Goal: Communication & Community: Answer question/provide support

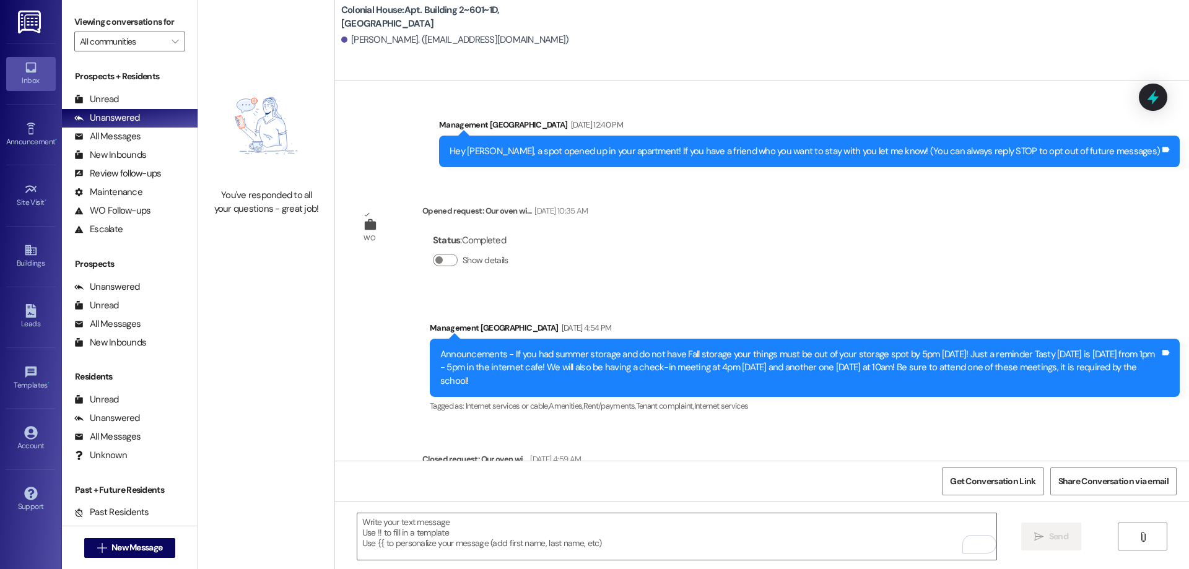
scroll to position [19311, 0]
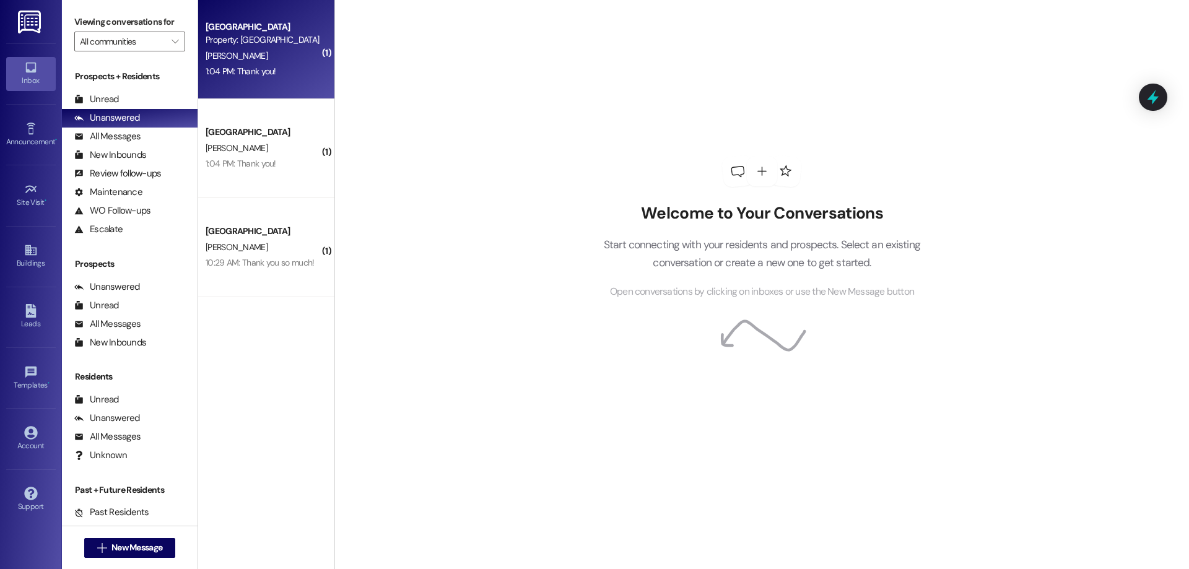
click at [225, 84] on div "Colonial House Prospect Property: [GEOGRAPHIC_DATA] [PERSON_NAME] 1:04 PM: Than…" at bounding box center [266, 49] width 136 height 99
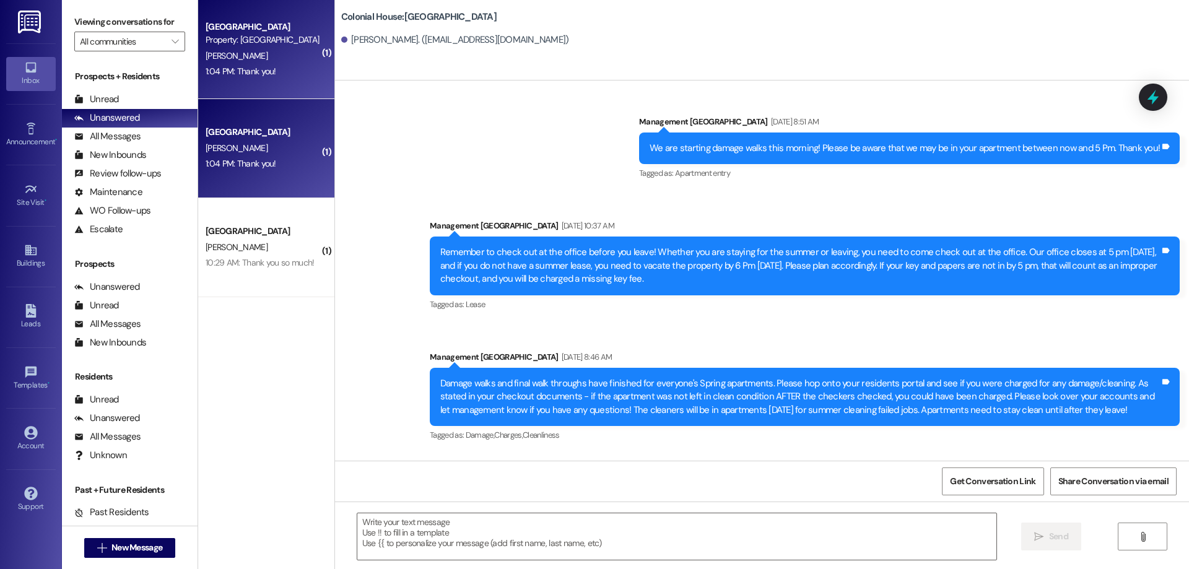
scroll to position [15180, 0]
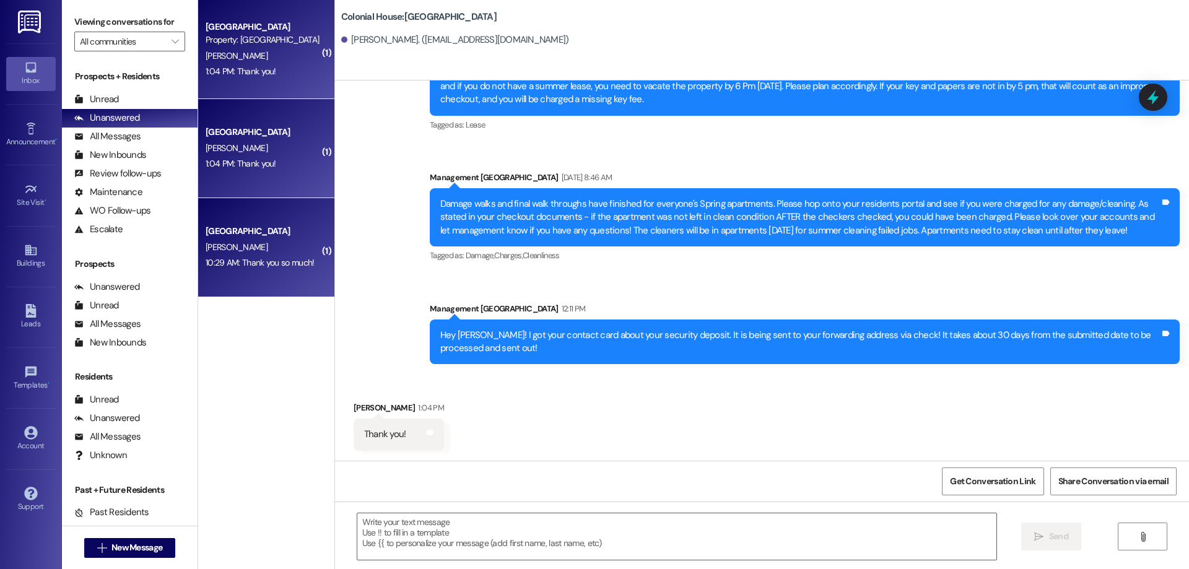
click at [290, 235] on div "[GEOGRAPHIC_DATA]" at bounding box center [263, 231] width 115 height 13
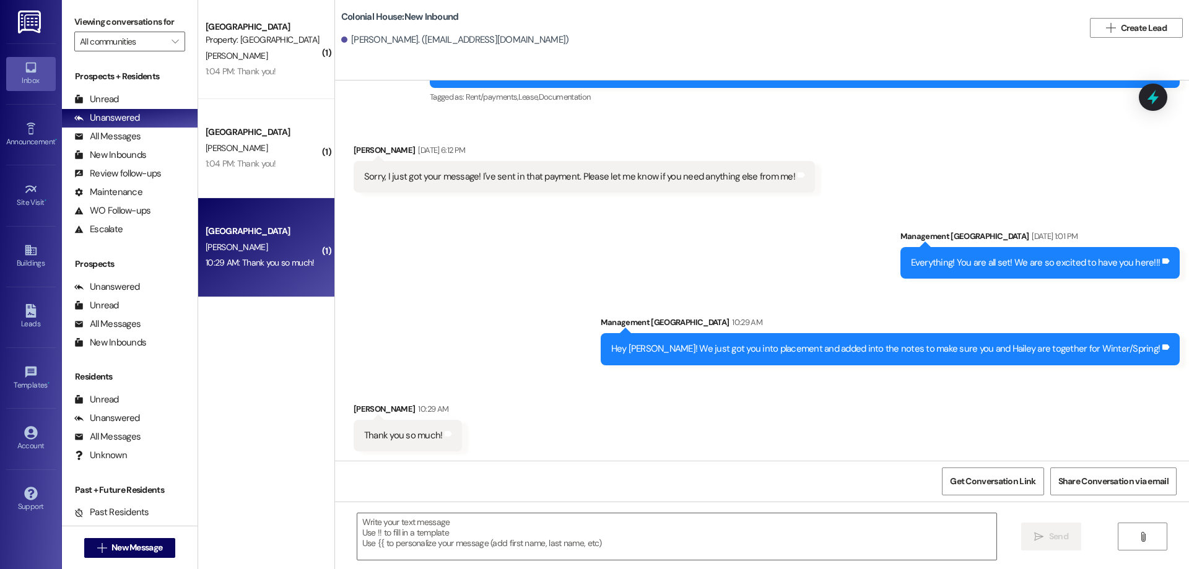
scroll to position [960, 0]
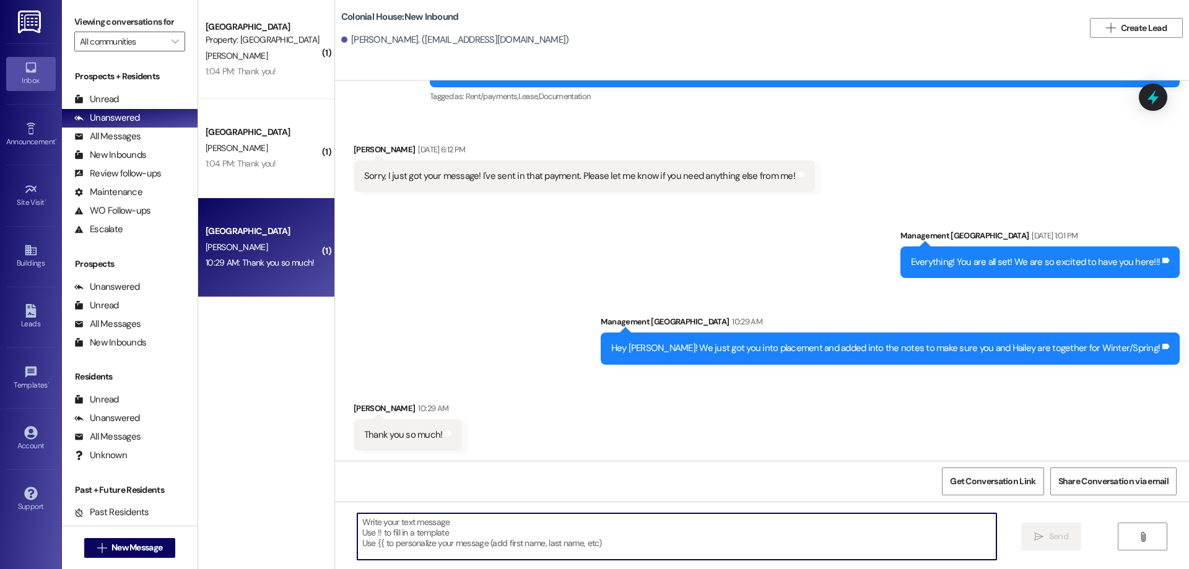
click at [496, 529] on textarea at bounding box center [676, 537] width 639 height 46
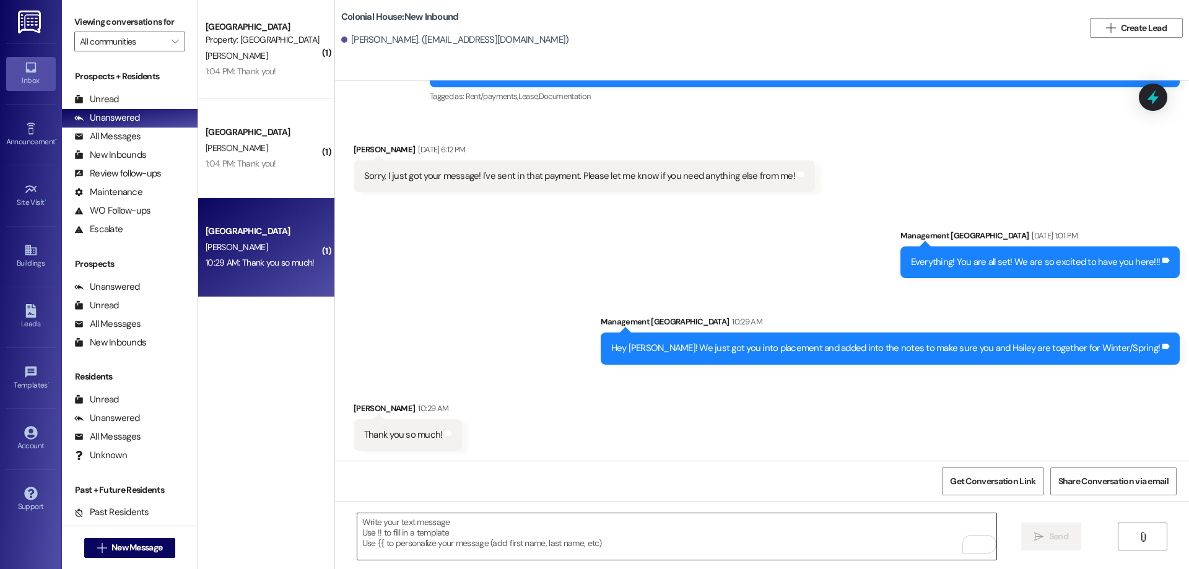
click at [662, 527] on textarea "To enrich screen reader interactions, please activate Accessibility in Grammarl…" at bounding box center [676, 537] width 639 height 46
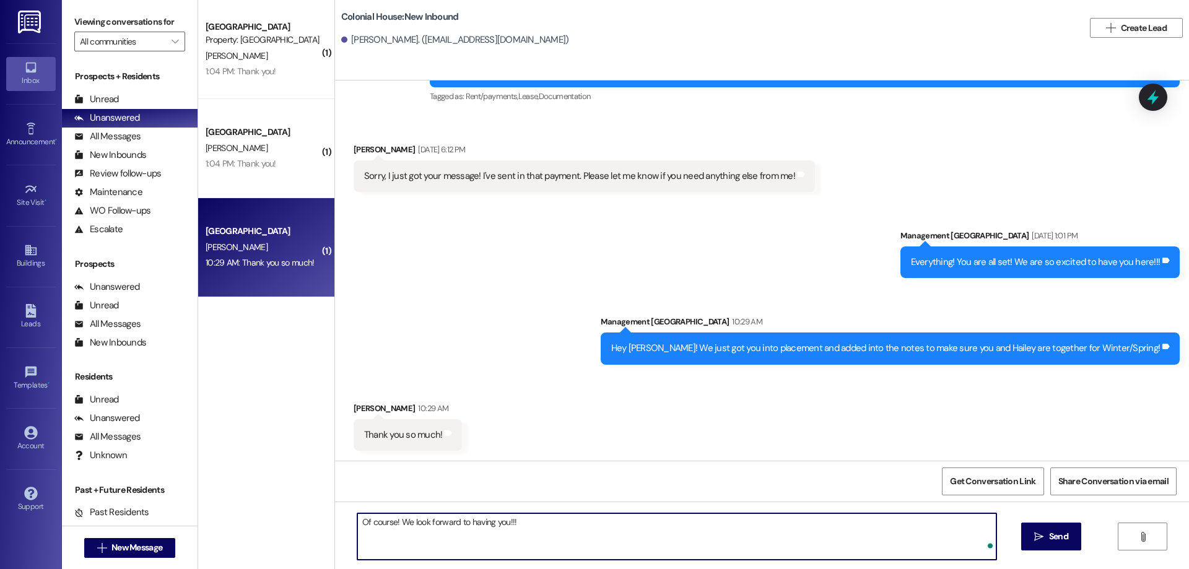
type textarea "Of course! We look forward to having you!!!"
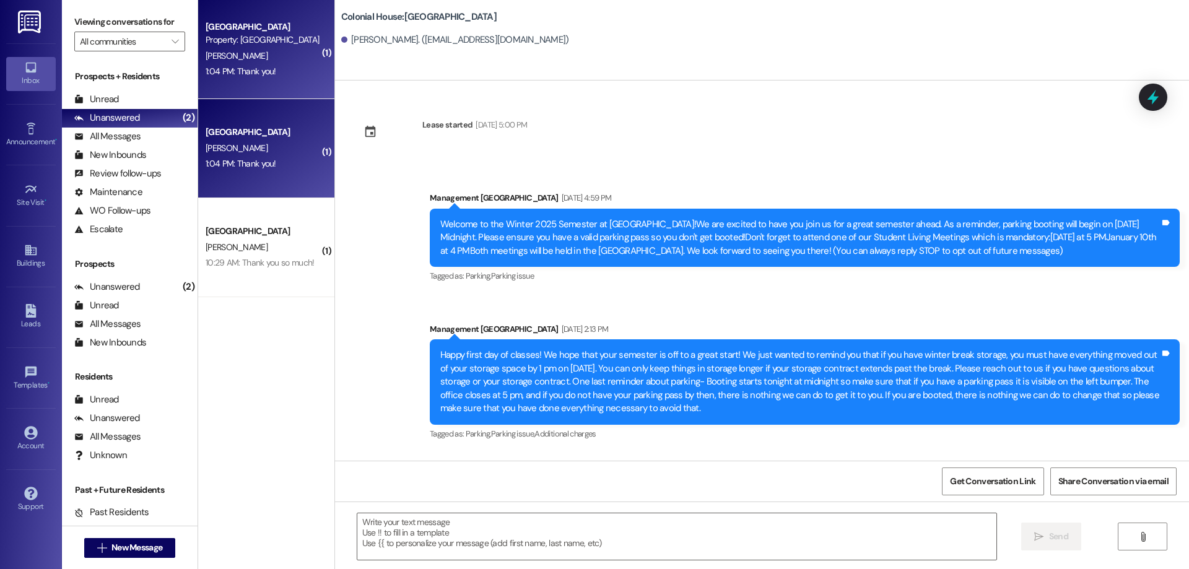
scroll to position [15180, 0]
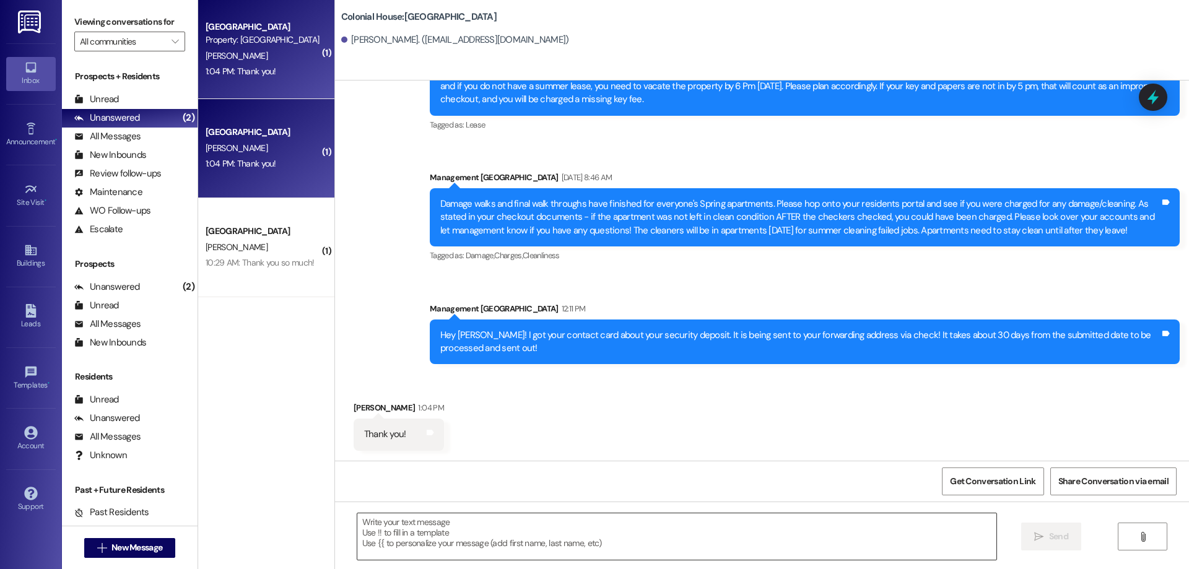
click at [703, 551] on textarea at bounding box center [676, 537] width 639 height 46
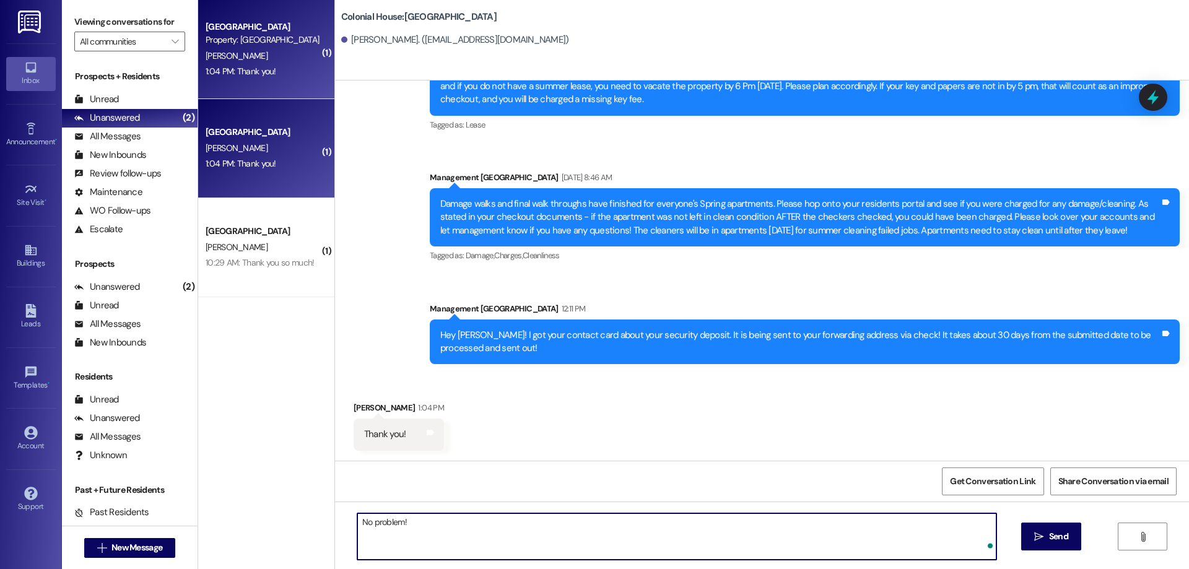
type textarea "No problem!"
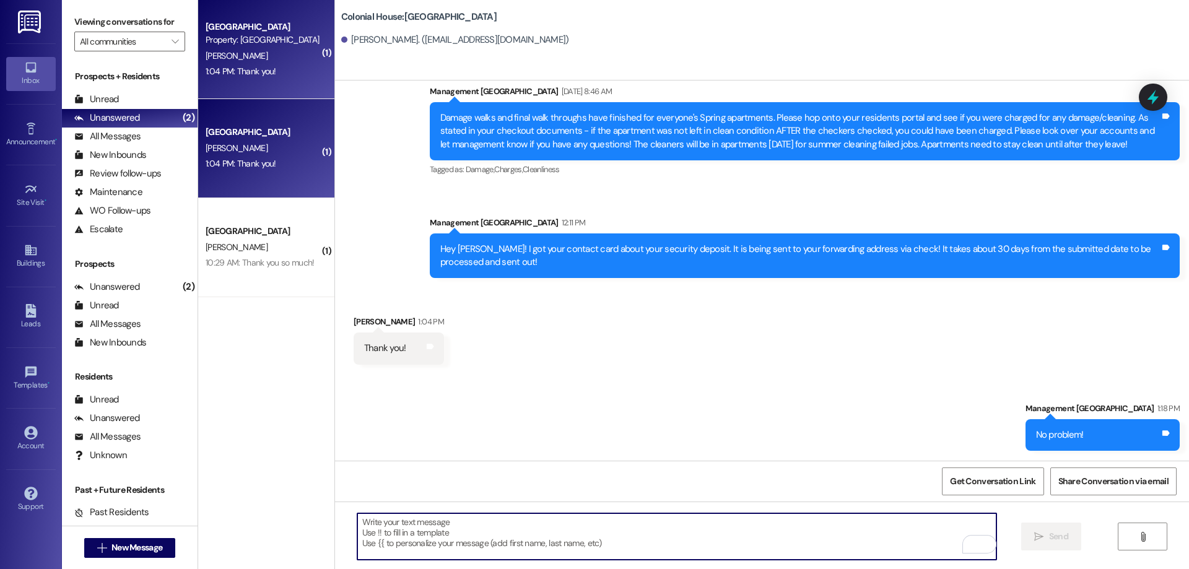
scroll to position [15266, 0]
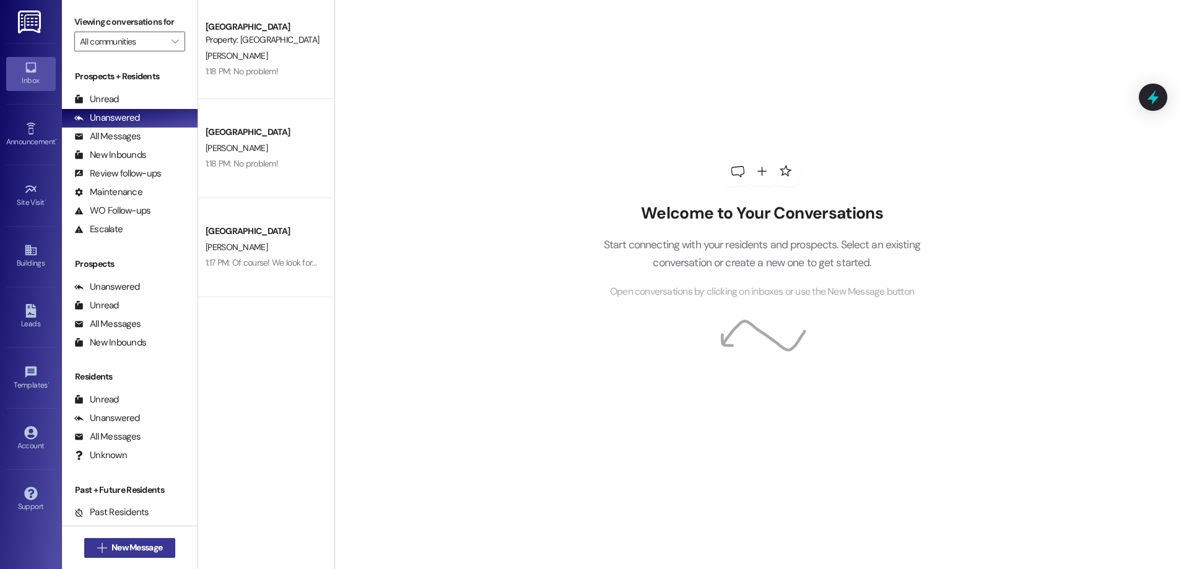
click at [154, 539] on button " New Message" at bounding box center [130, 548] width 92 height 20
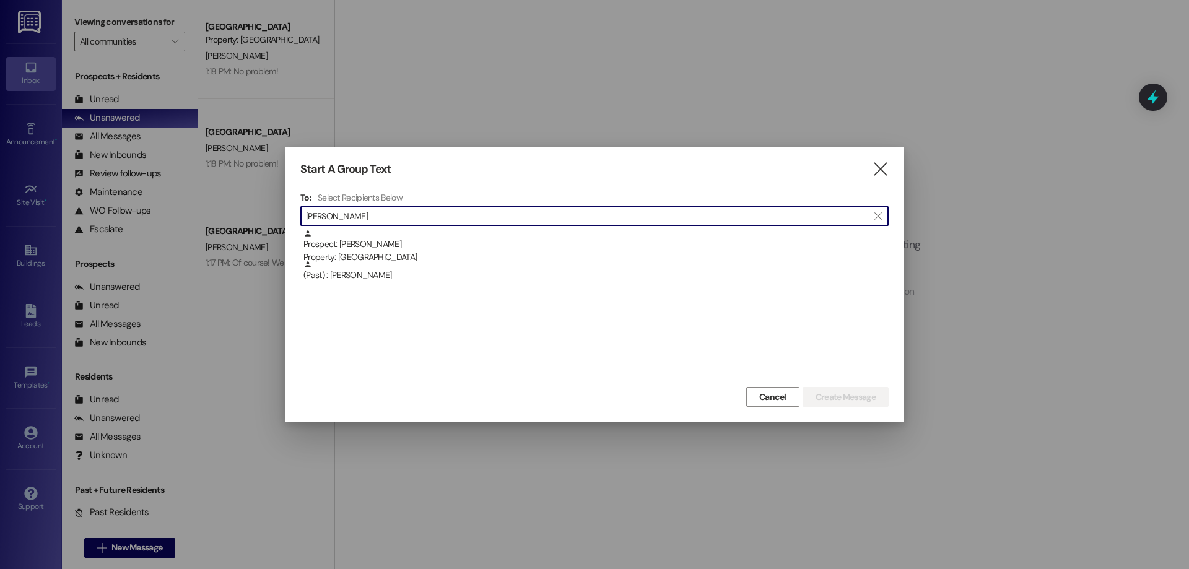
type input "ashton sc"
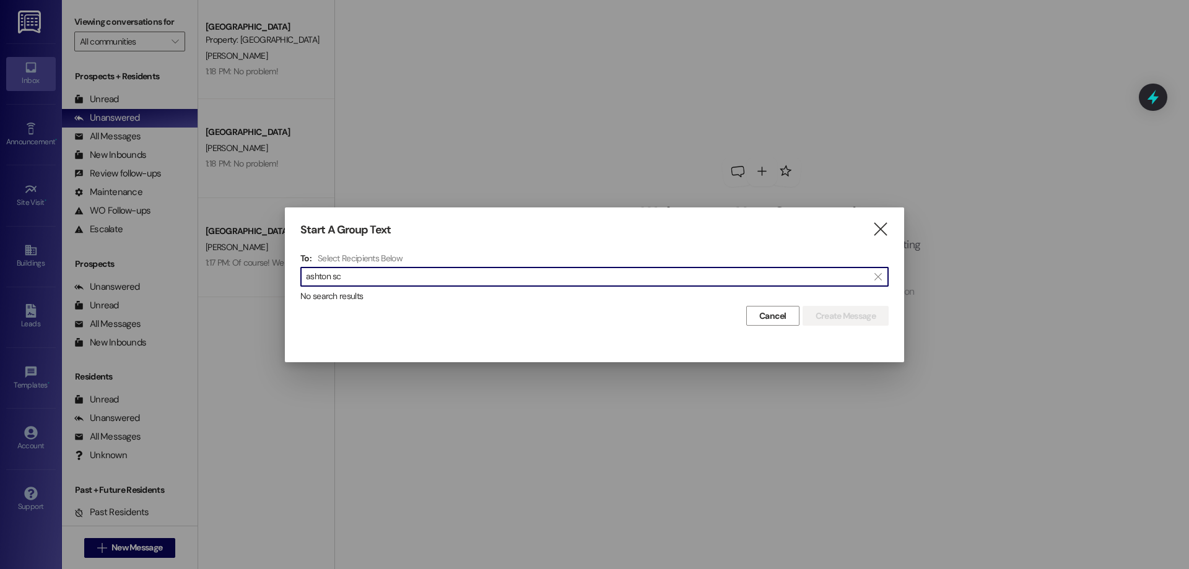
drag, startPoint x: 505, startPoint y: 278, endPoint x: 208, endPoint y: 280, distance: 297.4
click at [208, 280] on div "Start A Group Text  To: Select Recipients Below  ashton sc  No search result…" at bounding box center [594, 284] width 1189 height 569
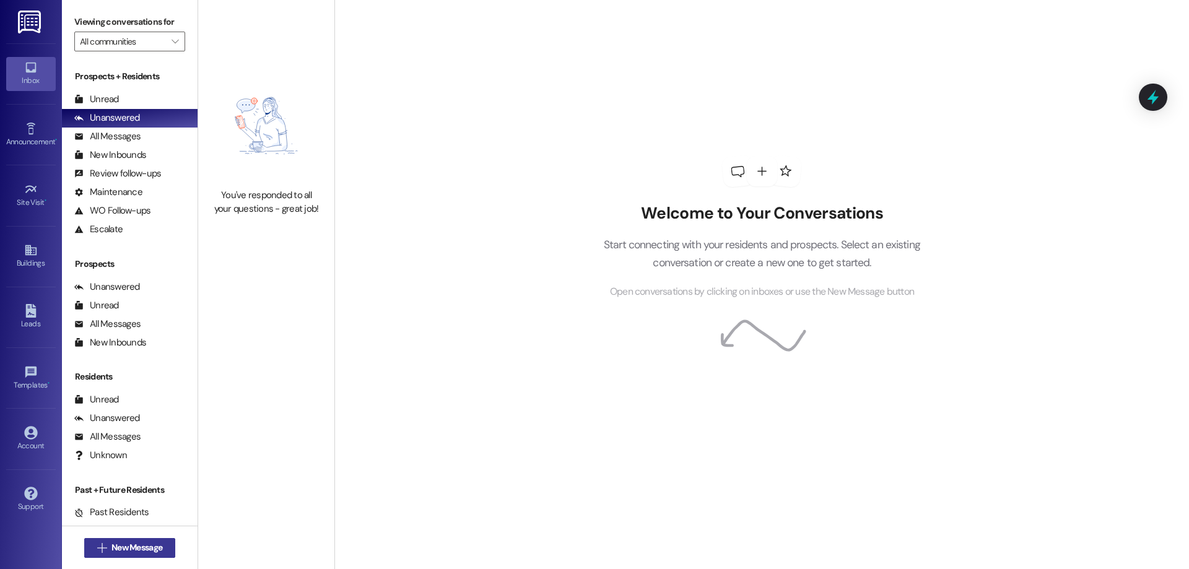
click at [95, 550] on span " New Message" at bounding box center [130, 547] width 71 height 13
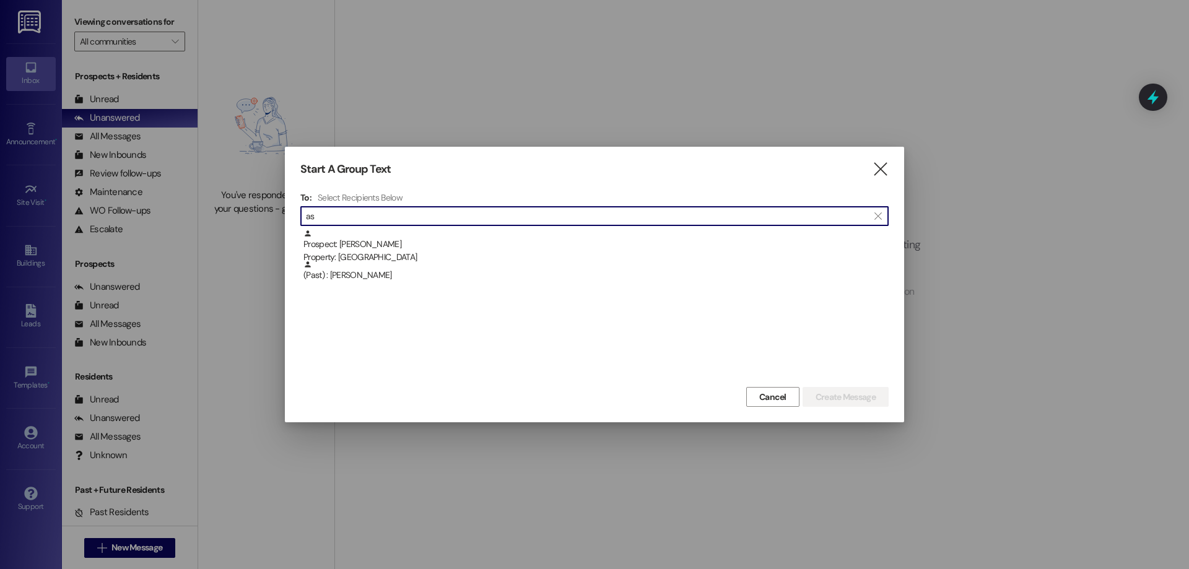
type input "a"
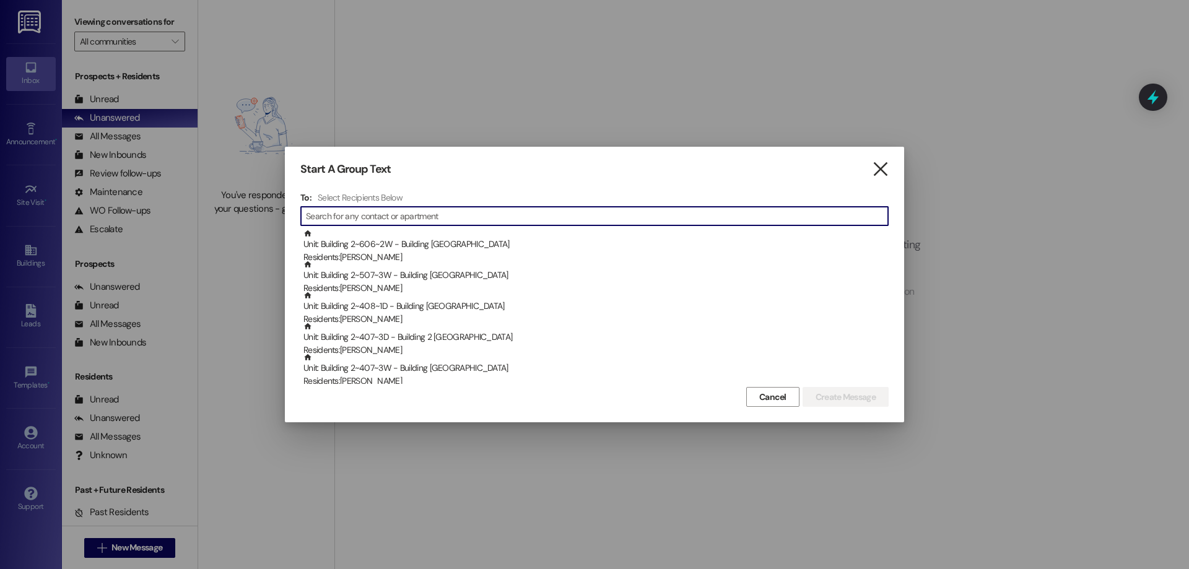
click at [876, 171] on icon "" at bounding box center [880, 169] width 17 height 13
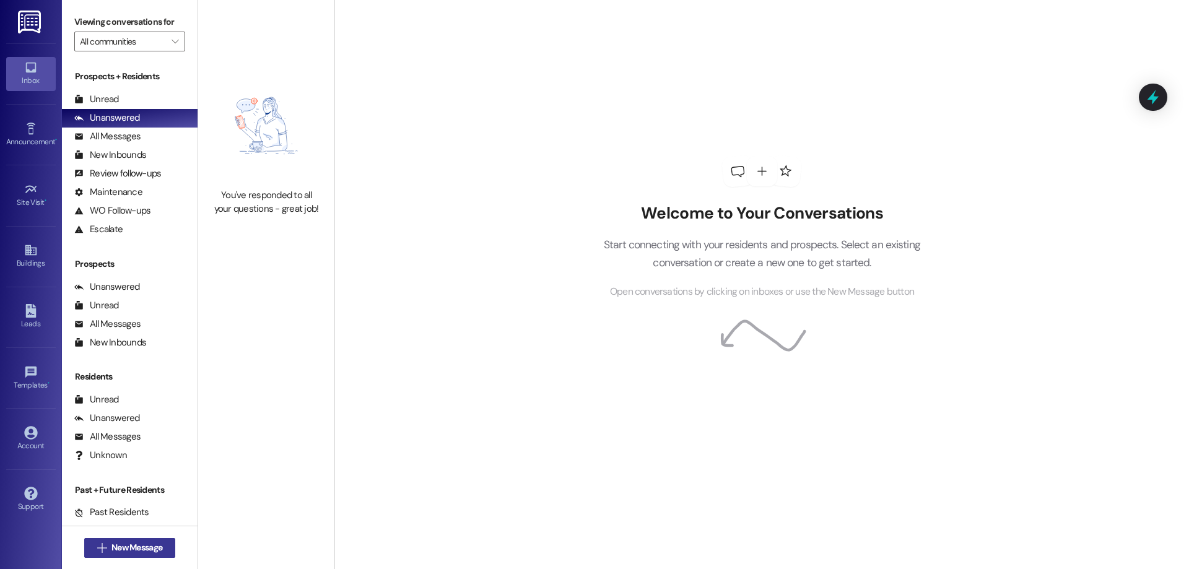
click at [122, 546] on span "New Message" at bounding box center [137, 547] width 51 height 13
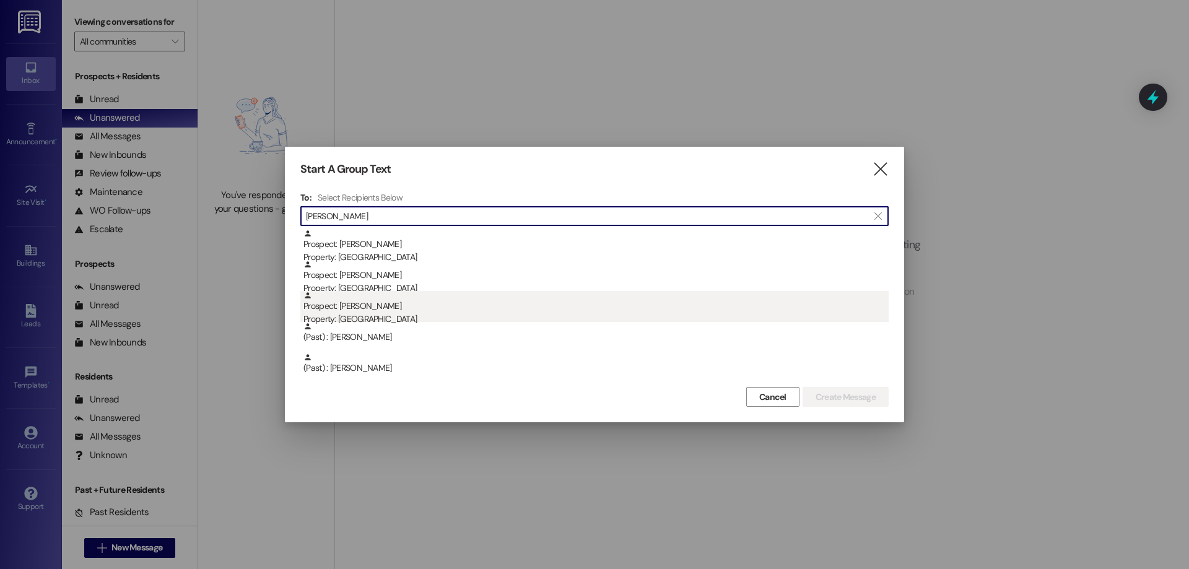
type input "dylan"
click at [385, 318] on div "Property: Colonial House" at bounding box center [596, 319] width 585 height 13
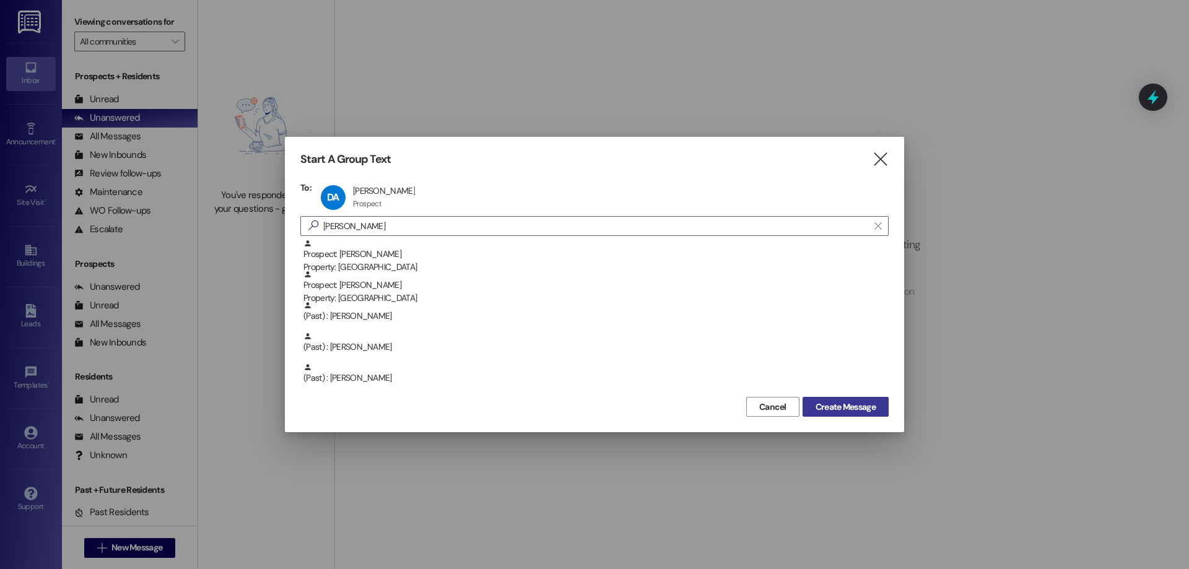
click at [886, 410] on button "Create Message" at bounding box center [846, 407] width 86 height 20
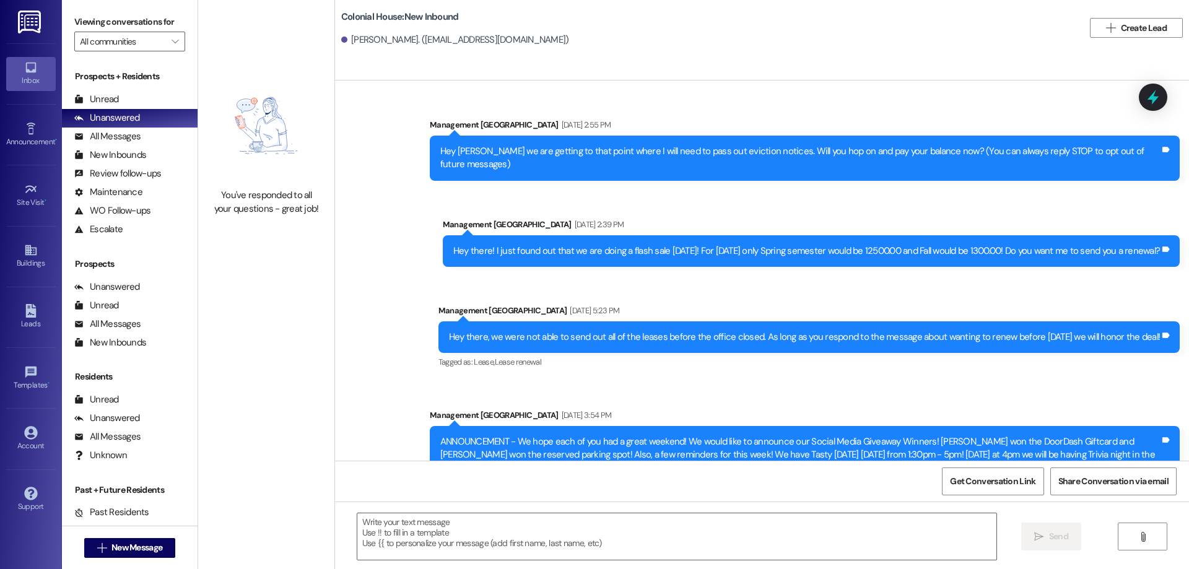
scroll to position [18784, 0]
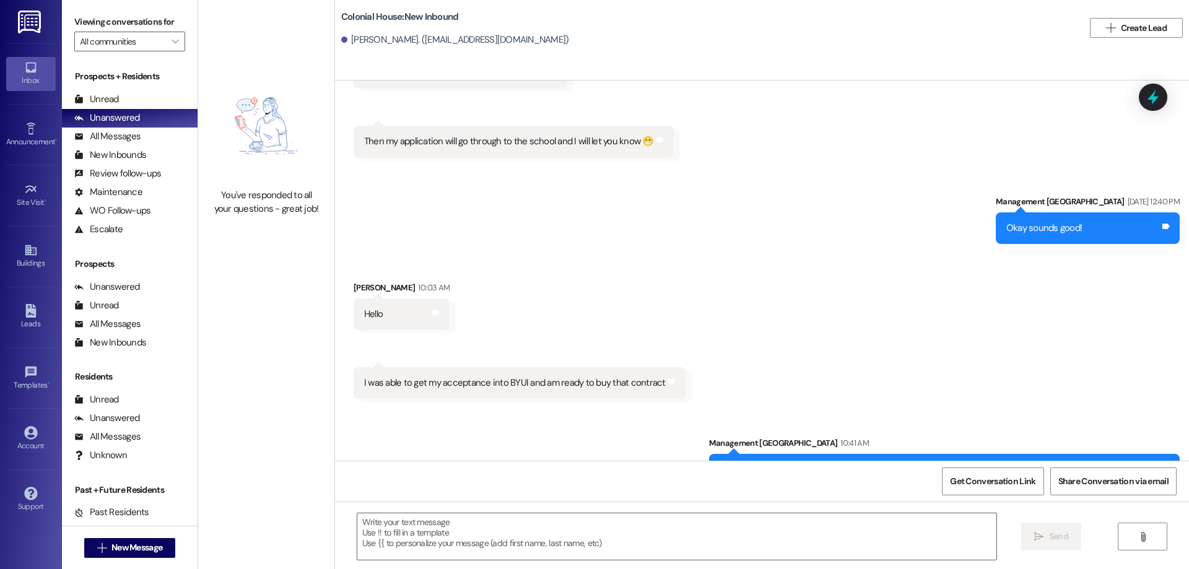
drag, startPoint x: 720, startPoint y: 418, endPoint x: 1155, endPoint y: 423, distance: 435.6
click at [1155, 454] on div "Are you just wanting a Fall lease or a Fall/Winter? It's $50 cheaper per semest…" at bounding box center [944, 470] width 471 height 32
copy div "Are you just wanting a Fall lease or a Fall/Winter? It's $50 cheaper per semest…"
click at [100, 557] on button " New Message" at bounding box center [130, 548] width 92 height 20
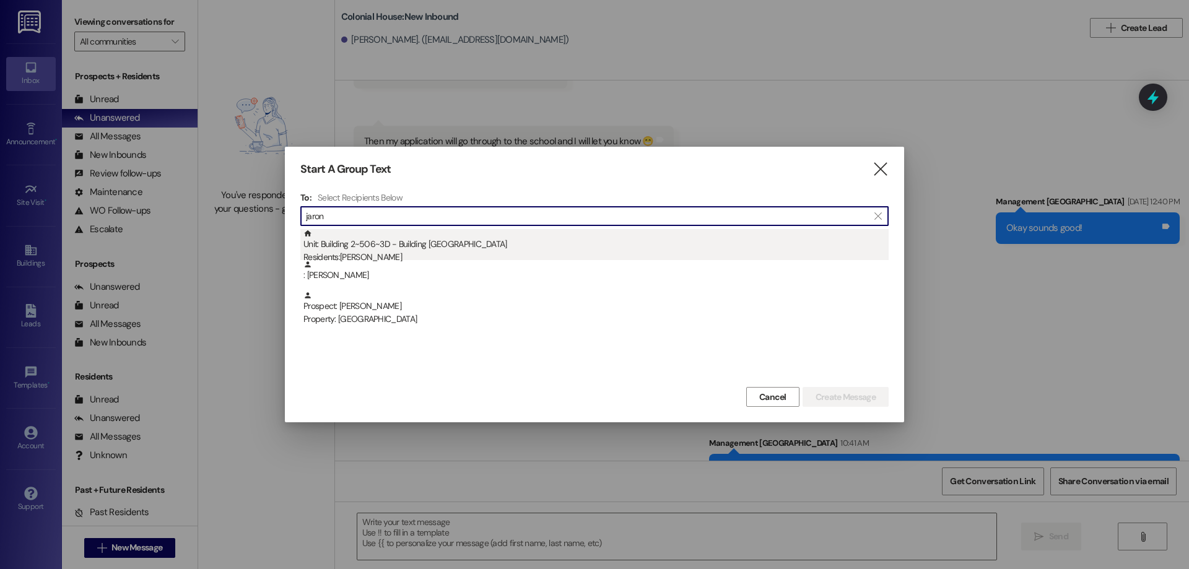
type input "jaron"
click at [423, 243] on div "Unit: Building 2~506~3D - Building 2 Colonial House Residents: Jaron Martinsen" at bounding box center [596, 246] width 585 height 35
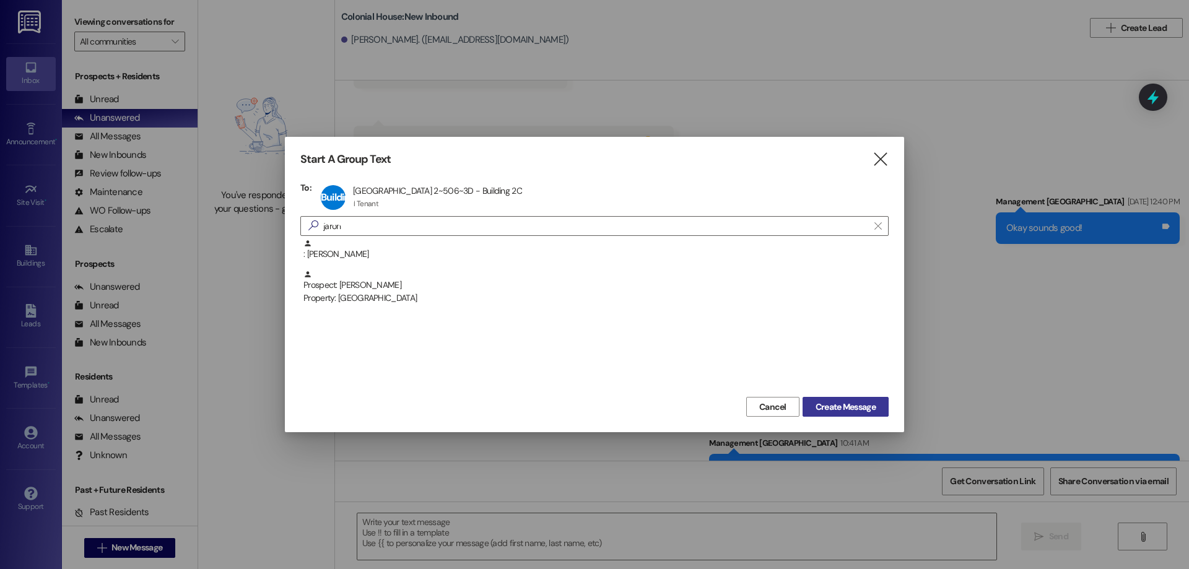
click at [873, 405] on span "Create Message" at bounding box center [846, 407] width 60 height 13
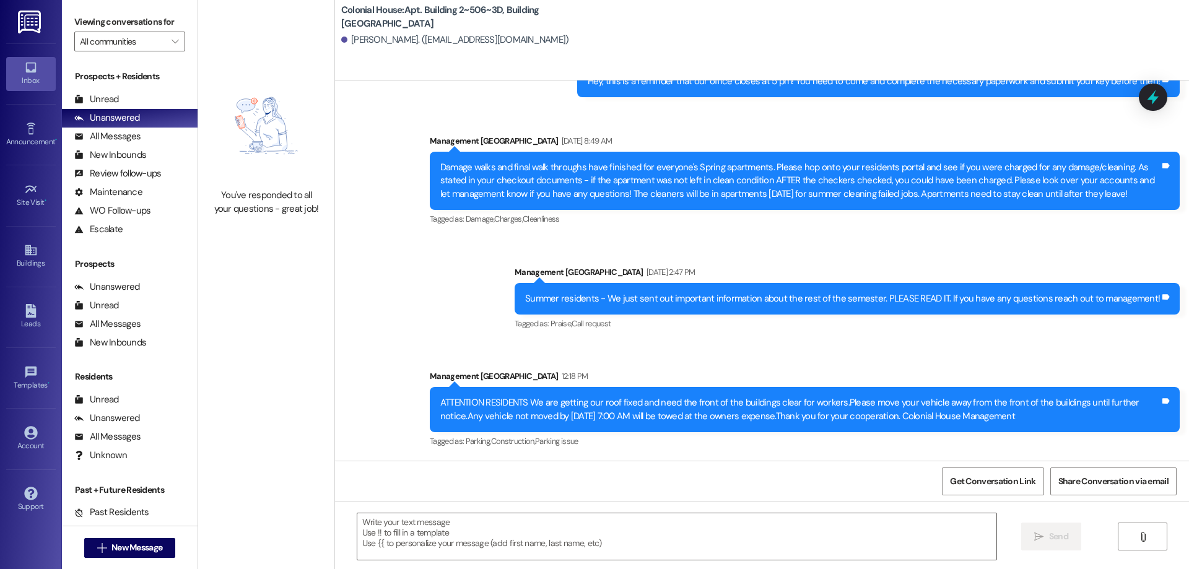
scroll to position [16494, 0]
click at [121, 541] on span "New Message" at bounding box center [137, 547] width 51 height 13
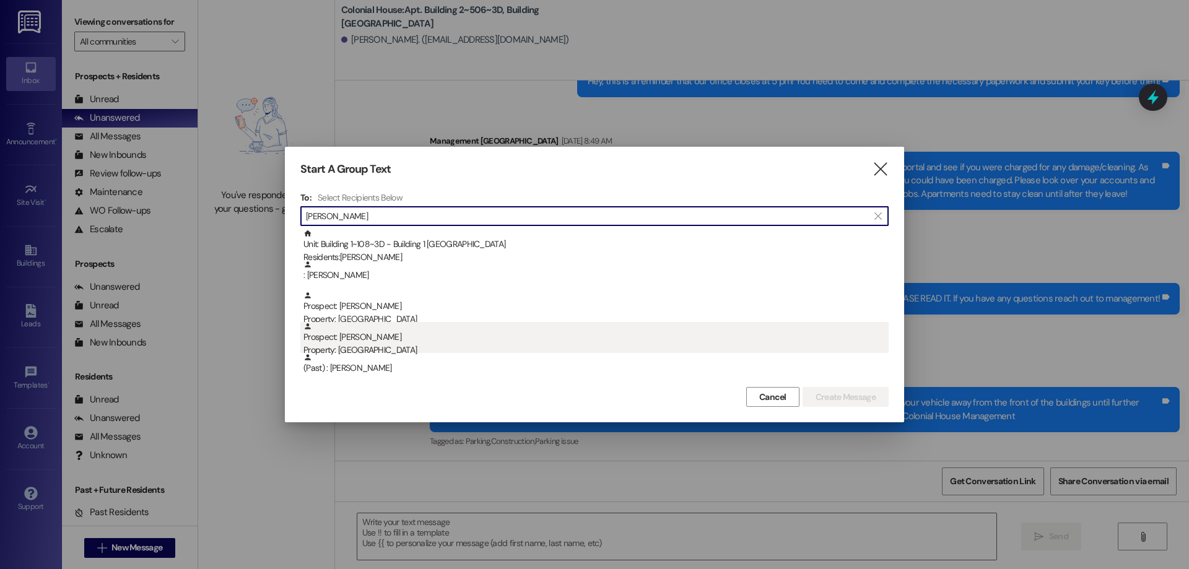
type input "ashley"
click at [416, 352] on div "Property: Colonial House" at bounding box center [596, 350] width 585 height 13
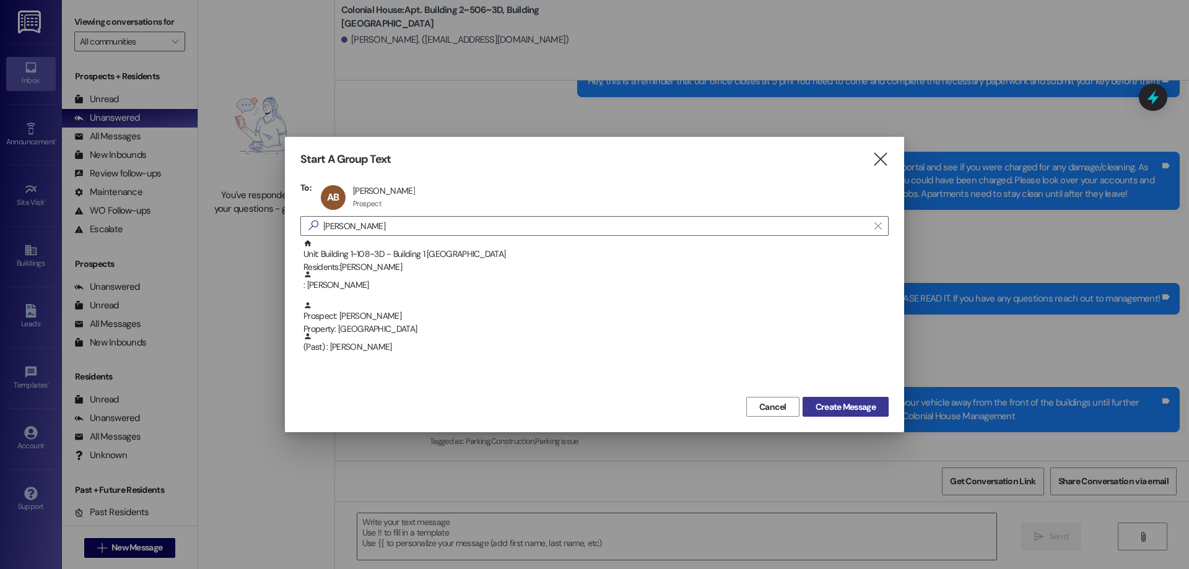
click at [860, 410] on span "Create Message" at bounding box center [846, 407] width 60 height 13
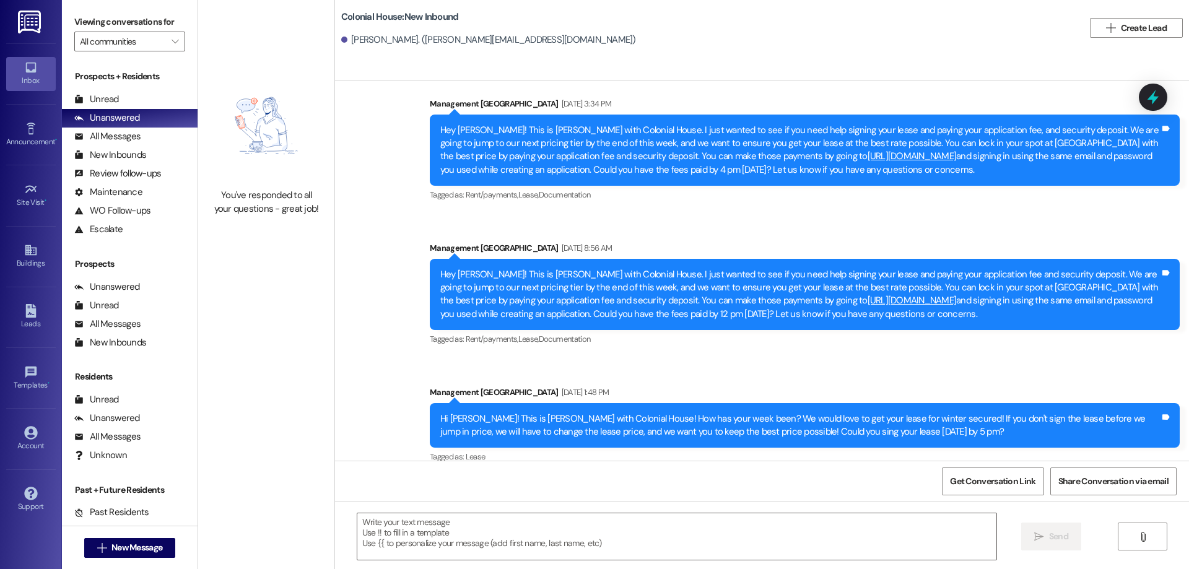
scroll to position [20657, 0]
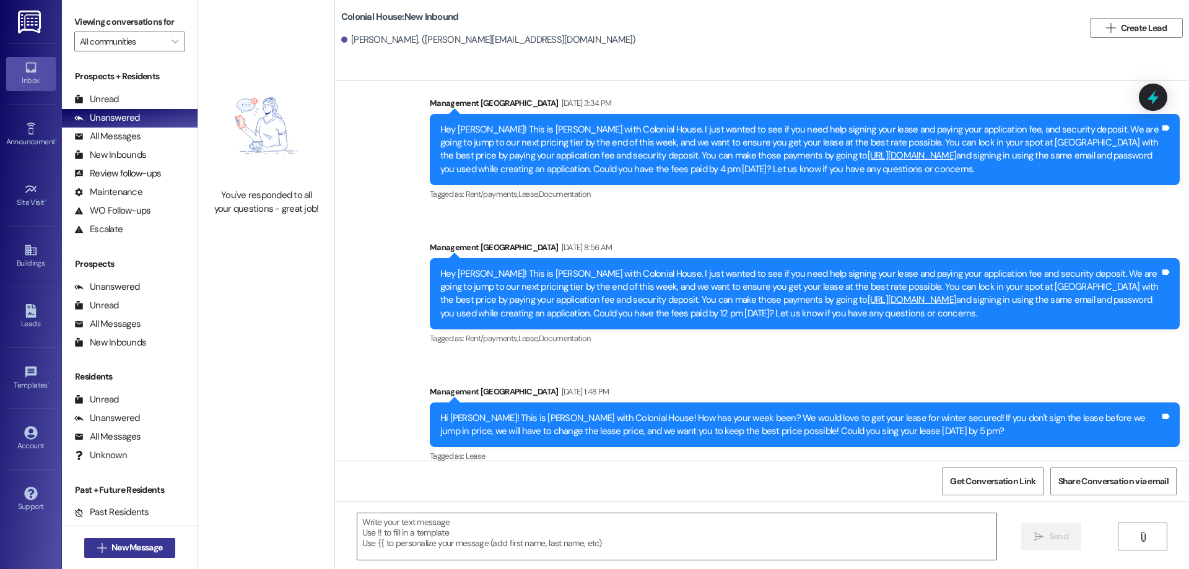
click at [130, 546] on span "New Message" at bounding box center [137, 547] width 51 height 13
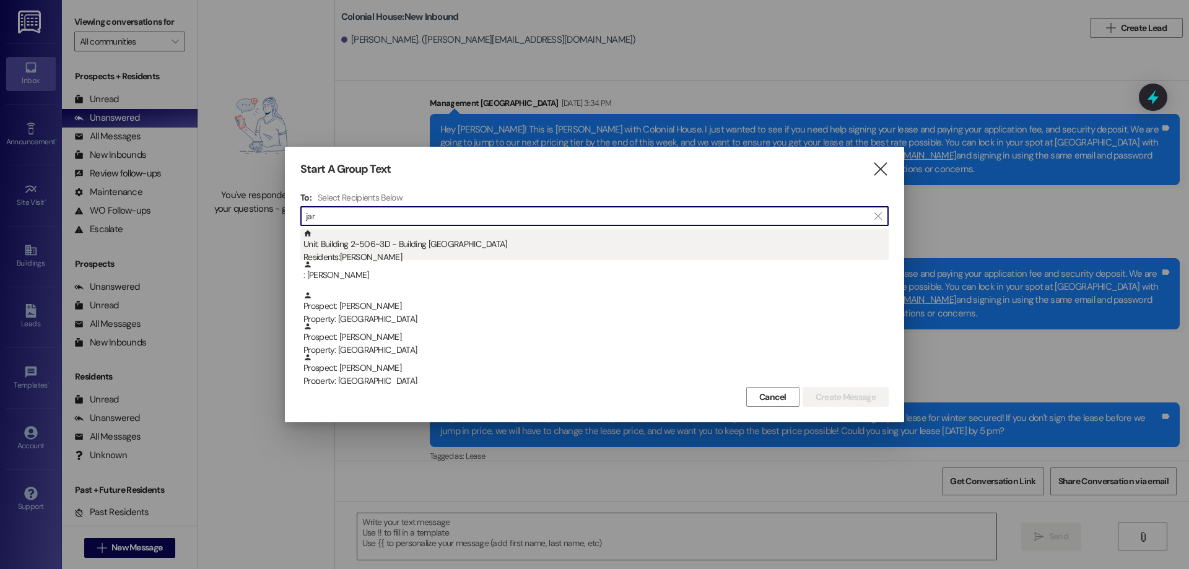
type input "jar"
click at [453, 256] on div "Residents: Jaron Martinsen" at bounding box center [596, 257] width 585 height 13
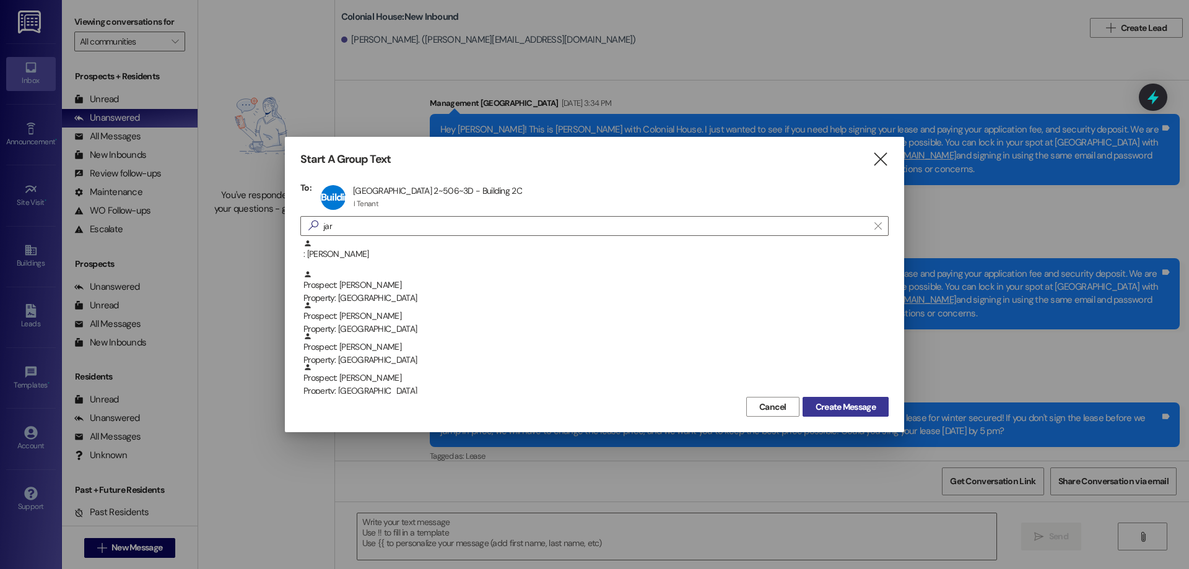
click at [845, 410] on span "Create Message" at bounding box center [846, 407] width 60 height 13
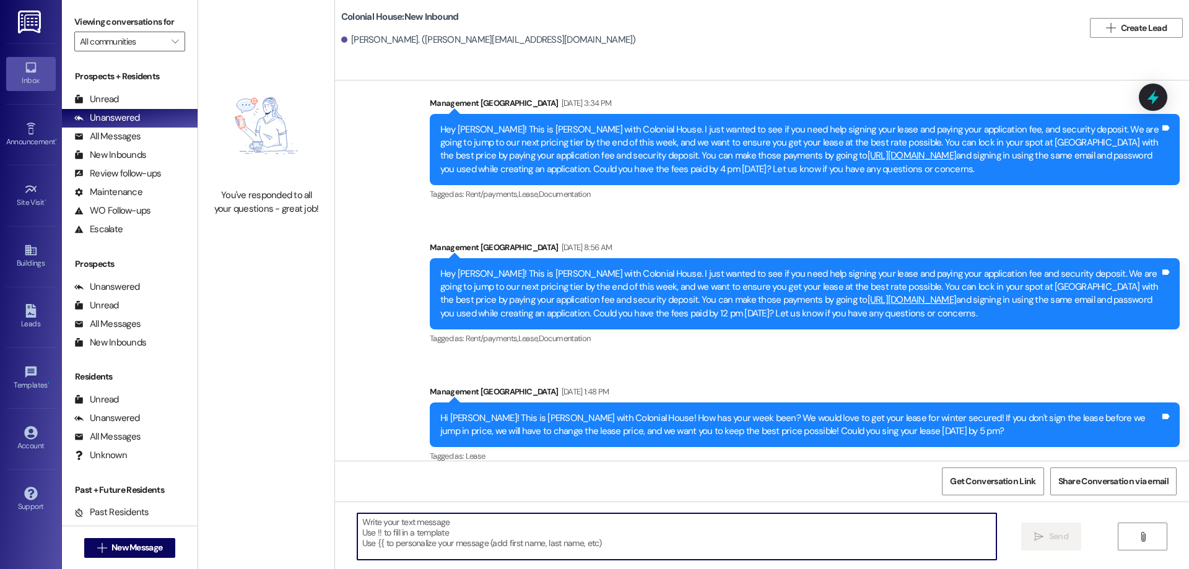
click at [594, 538] on textarea at bounding box center [676, 537] width 639 height 46
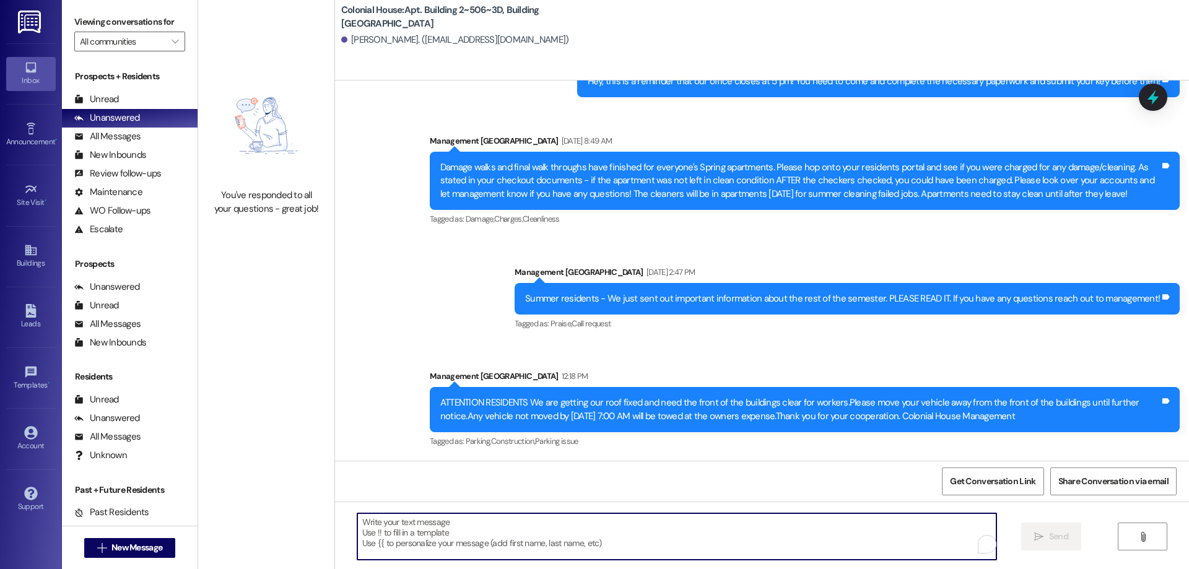
scroll to position [16160, 0]
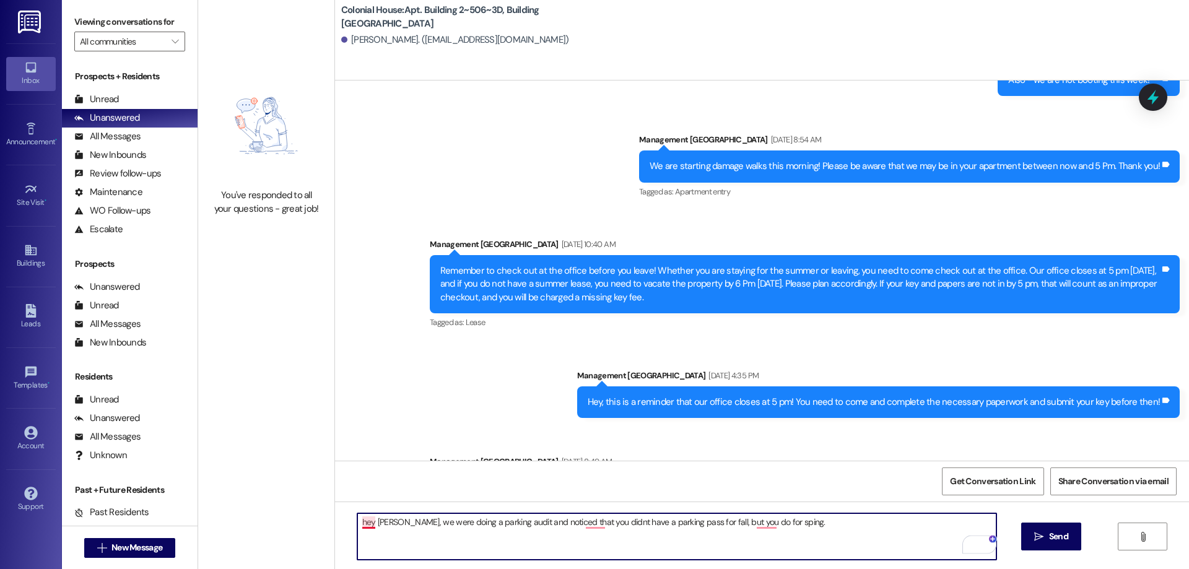
click at [359, 525] on textarea "hey Jaron, we were doing a parking audit and noticed that you didnt have a park…" at bounding box center [676, 537] width 639 height 46
click at [589, 524] on textarea "Hey Jaron, we were doing a parking audit and noticed that you didnt have a park…" at bounding box center [676, 537] width 639 height 46
click at [762, 520] on textarea "Hey Jaron, we were doing a parking audit and noticed that you didn't have a par…" at bounding box center [676, 537] width 639 height 46
click at [760, 522] on textarea "Hey Jaron, we were doing a parking audit and noticed that you didn't have a par…" at bounding box center [676, 537] width 639 height 46
click at [808, 519] on textarea "Hey Jaron, we were doing a parking audit and noticed that you didn't have a par…" at bounding box center [676, 537] width 639 height 46
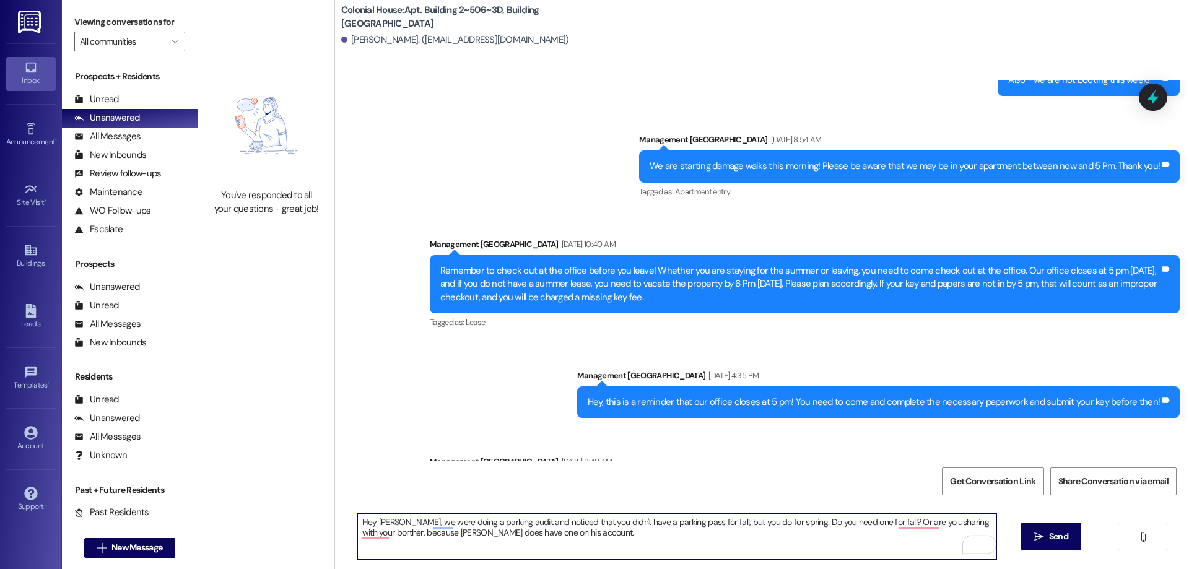
click at [357, 538] on textarea "Hey Jaron, we were doing a parking audit and noticed that you didn't have a par…" at bounding box center [676, 537] width 639 height 46
click at [387, 420] on div "Correct your spelling brother" at bounding box center [410, 438] width 134 height 38
click at [914, 528] on textarea "Hey Jaron, we were doing a parking audit and noticed that you didn't have a par…" at bounding box center [676, 537] width 639 height 46
click at [914, 523] on textarea "Hey Jaron, we were doing a parking audit and noticed that you didn't have a par…" at bounding box center [676, 537] width 639 height 46
click at [603, 535] on textarea "Hey Jaron, we were doing a parking audit and noticed that you didn't have a par…" at bounding box center [676, 537] width 639 height 46
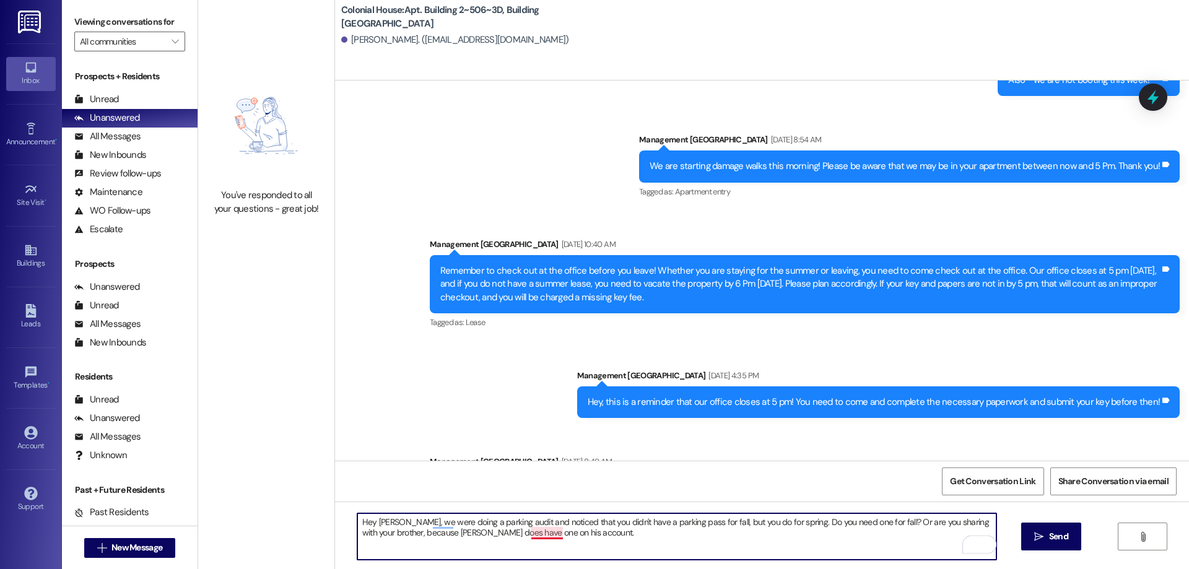
click at [541, 538] on textarea "Hey Jaron, we were doing a parking audit and noticed that you didn't have a par…" at bounding box center [676, 537] width 639 height 46
click at [596, 536] on textarea "Hey Jaron, we were doing a parking audit and noticed that you didn't have a par…" at bounding box center [676, 537] width 639 height 46
type textarea "Hey Jaron, we were doing a parking audit and noticed that you didn't have a par…"
drag, startPoint x: 1040, startPoint y: 541, endPoint x: 897, endPoint y: 536, distance: 143.2
click at [1035, 541] on icon "" at bounding box center [1039, 537] width 9 height 10
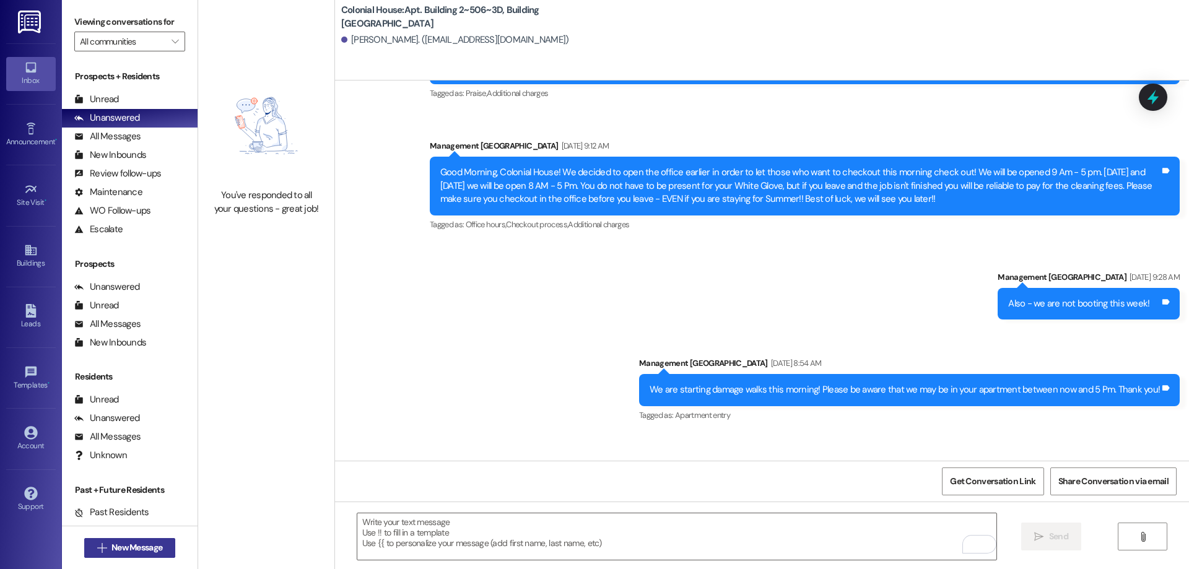
click at [163, 556] on button " New Message" at bounding box center [130, 548] width 92 height 20
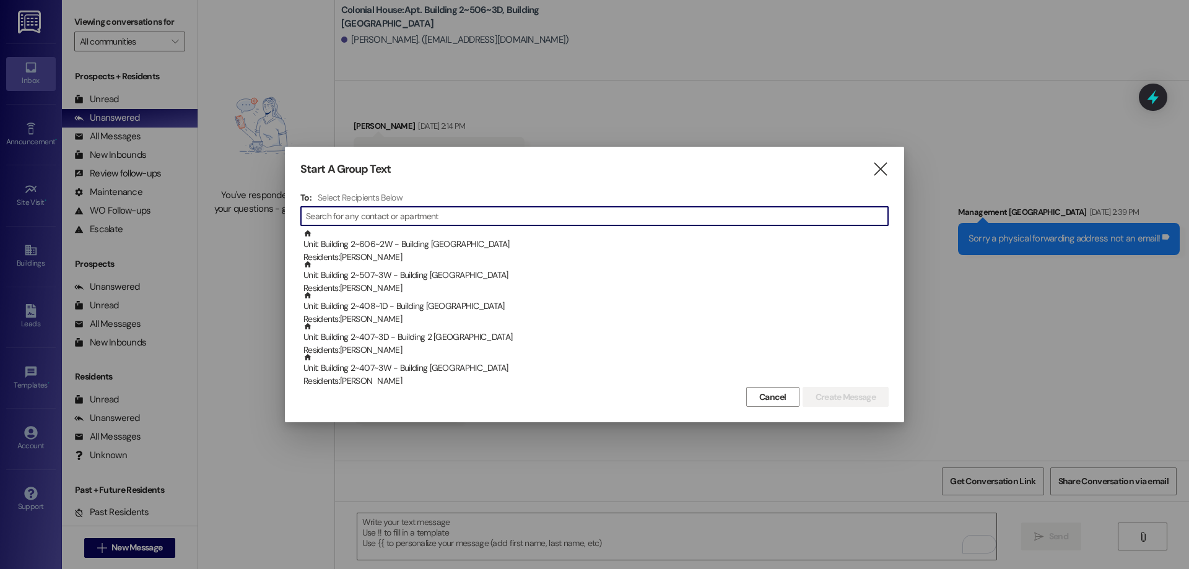
scroll to position [15043, 0]
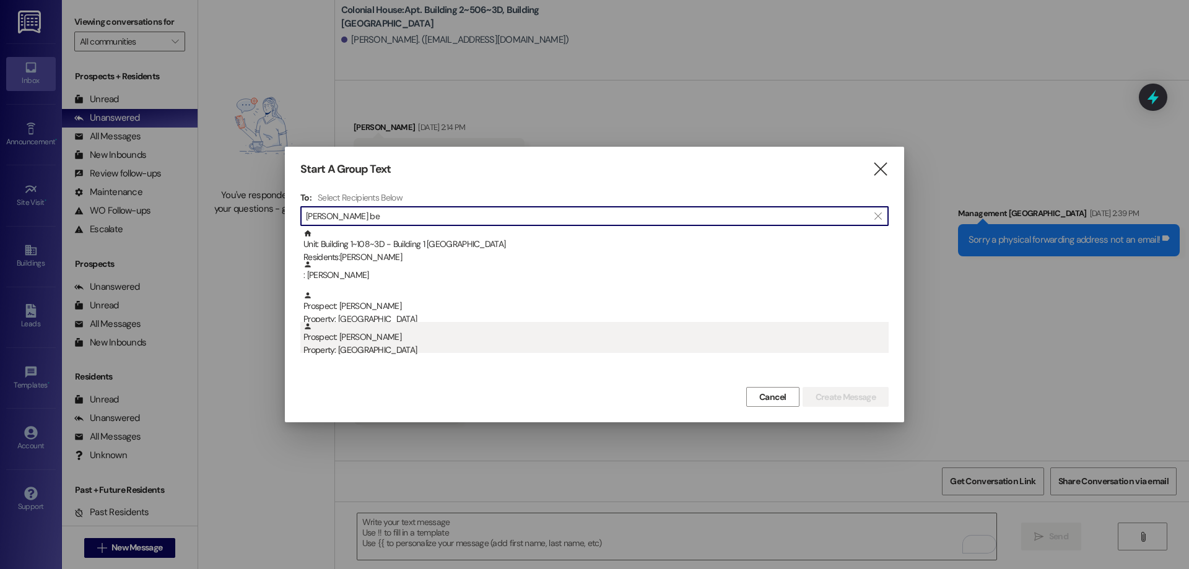
type input "ashley be"
click at [419, 336] on div "Prospect: ashley beck Property: Colonial House" at bounding box center [596, 339] width 585 height 35
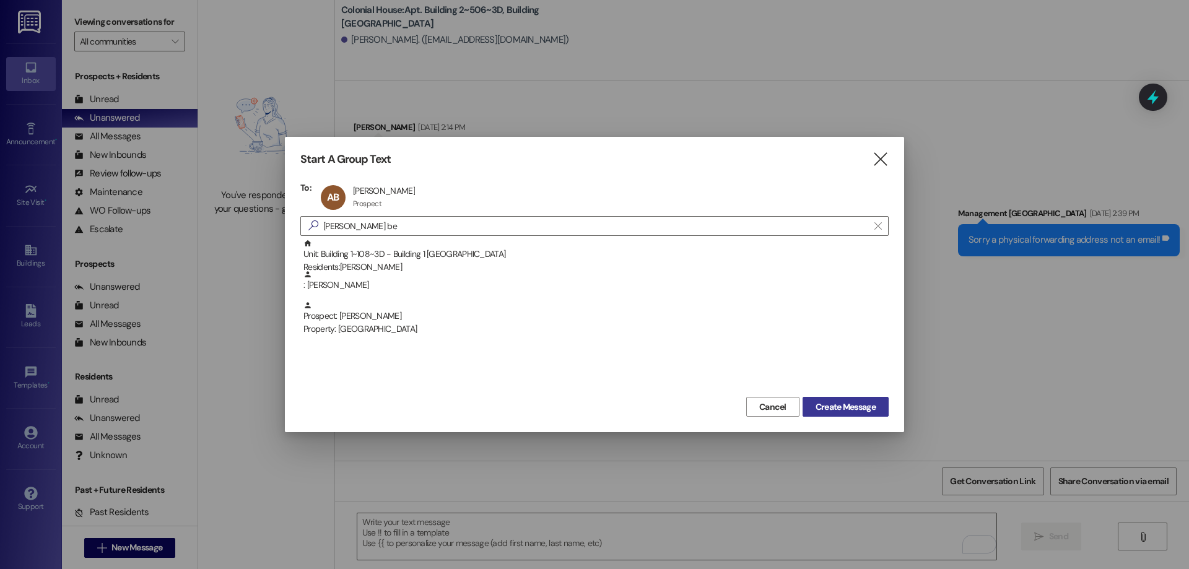
click at [854, 409] on span "Create Message" at bounding box center [846, 407] width 60 height 13
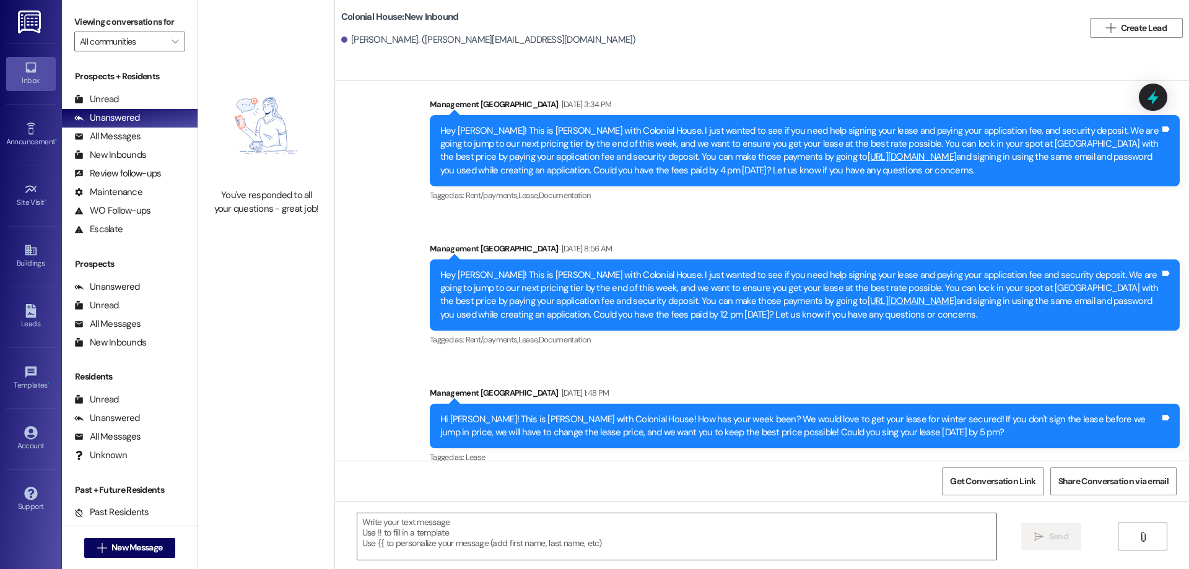
scroll to position [20657, 0]
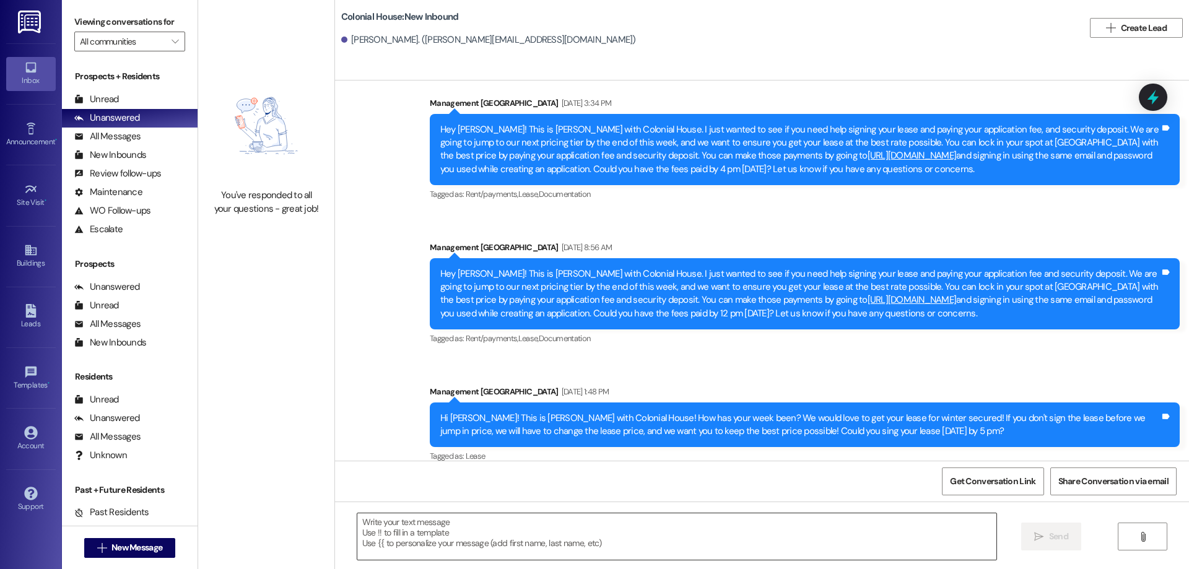
click at [450, 543] on textarea at bounding box center [676, 537] width 639 height 46
click at [636, 545] on textarea "To enrich screen reader interactions, please activate Accessibility in Grammarl…" at bounding box center [676, 537] width 639 height 46
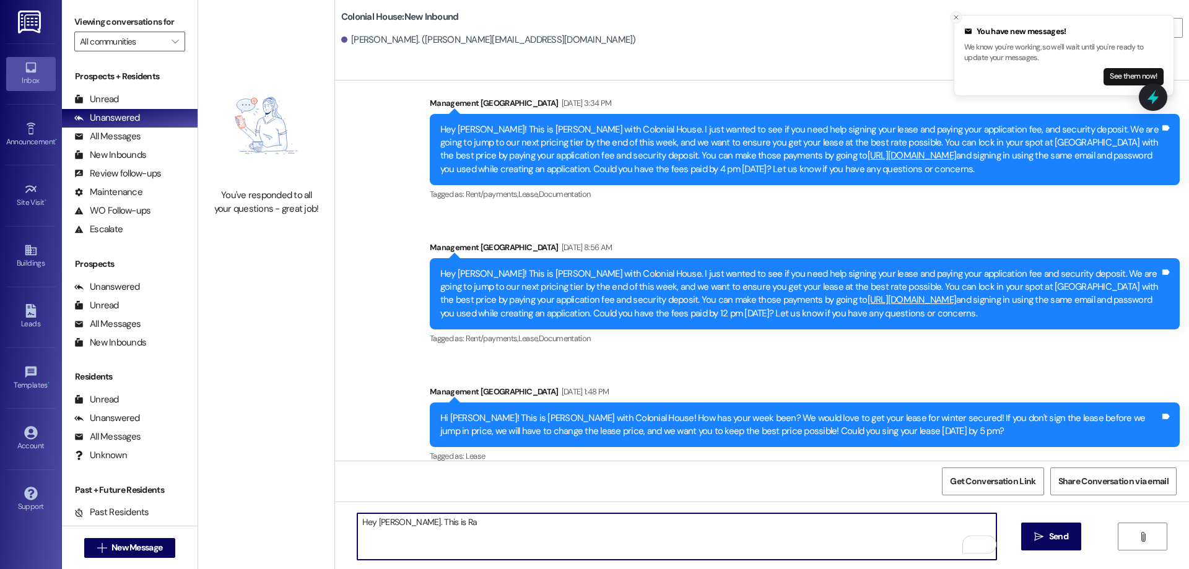
click at [960, 17] on icon "Close toast" at bounding box center [956, 17] width 7 height 7
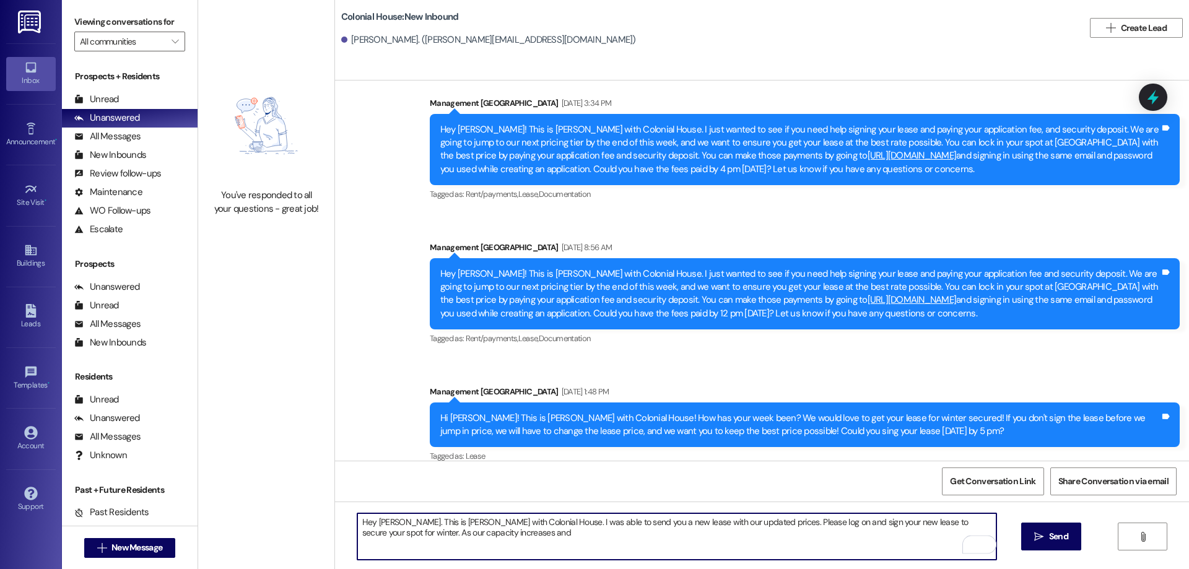
click at [766, 540] on textarea "Hey Ashley. This is Rachel with Colonial House. I was able to send you a new le…" at bounding box center [676, 537] width 639 height 46
click at [501, 538] on textarea "Hey Ashley. This is Rachel with Colonial House. I was able to send you a new le…" at bounding box center [676, 537] width 639 height 46
click at [522, 542] on textarea "Hey Ashley. This is Rachel with Colonial House. I was able to send you a new le…" at bounding box center [676, 537] width 639 height 46
click at [520, 536] on textarea "Hey Ashley. This is Rachel with Colonial House. I was able to send you a new le…" at bounding box center [676, 537] width 639 height 46
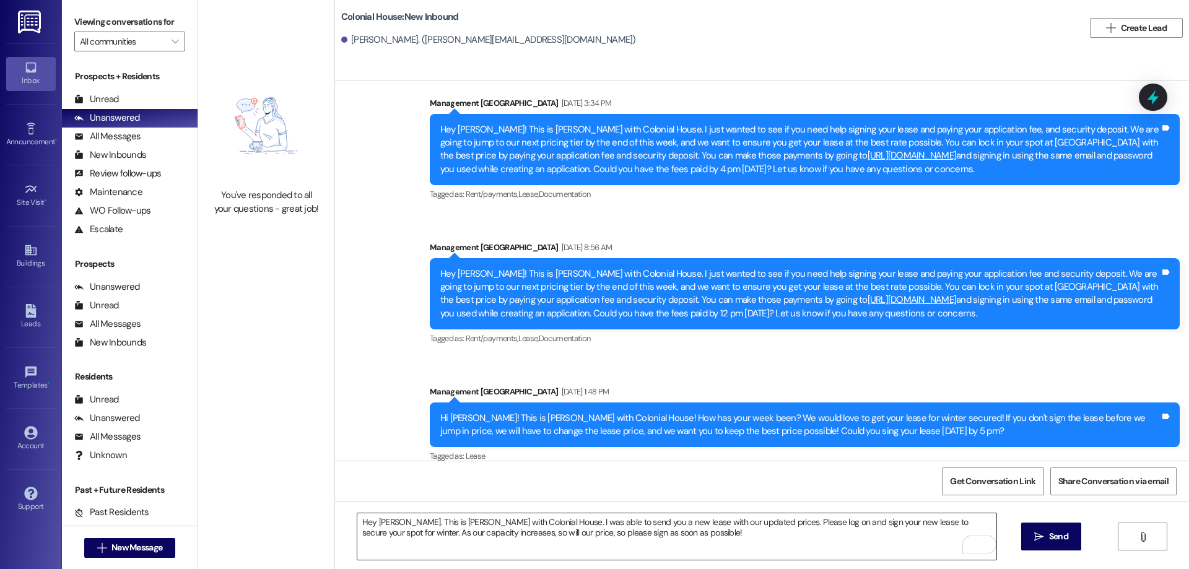
click at [647, 534] on textarea "Hey Ashley. This is Rachel with Colonial House. I was able to send you a new le…" at bounding box center [676, 537] width 639 height 46
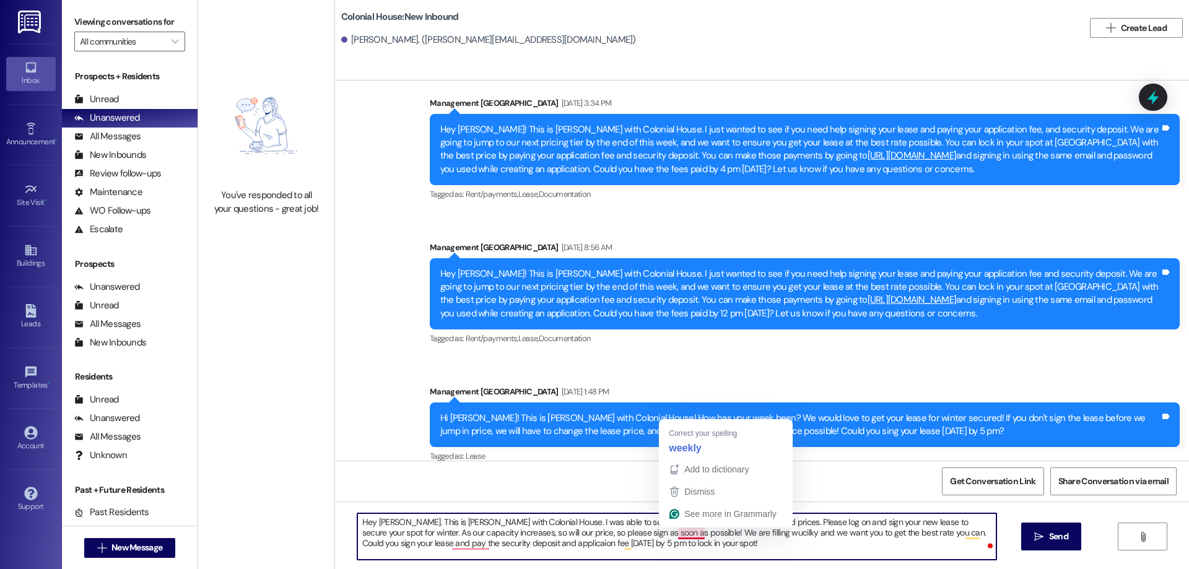
click at [684, 533] on textarea "Hey Ashley. This is Rachel with Colonial House. I was able to send you a new le…" at bounding box center [676, 537] width 639 height 46
click at [657, 548] on textarea "Hey Ashley. This is Rachel with Colonial House. I was able to send you a new le…" at bounding box center [676, 537] width 639 height 46
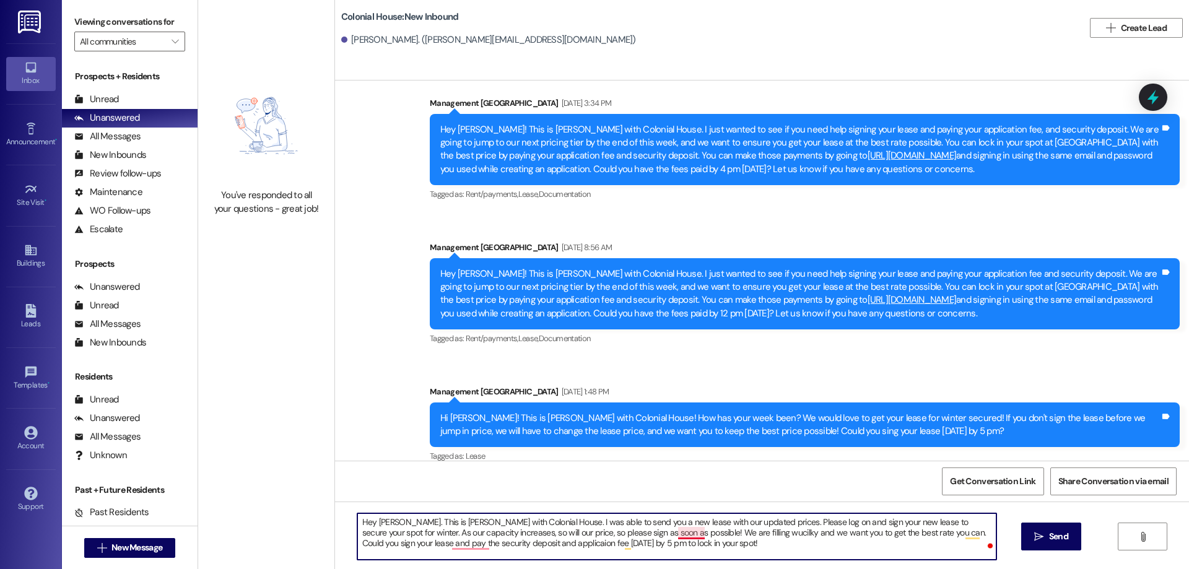
click at [683, 533] on textarea "Hey Ashley. This is Rachel with Colonial House. I was able to send you a new le…" at bounding box center [676, 537] width 639 height 46
click at [464, 550] on textarea "Hey Ashley. This is Rachel with Colonial House. I was able to send you a new le…" at bounding box center [676, 537] width 639 height 46
click at [462, 540] on textarea "Hey Ashley. This is Rachel with Colonial House. I was able to send you a new le…" at bounding box center [676, 537] width 639 height 46
drag, startPoint x: 684, startPoint y: 548, endPoint x: 337, endPoint y: 487, distance: 352.3
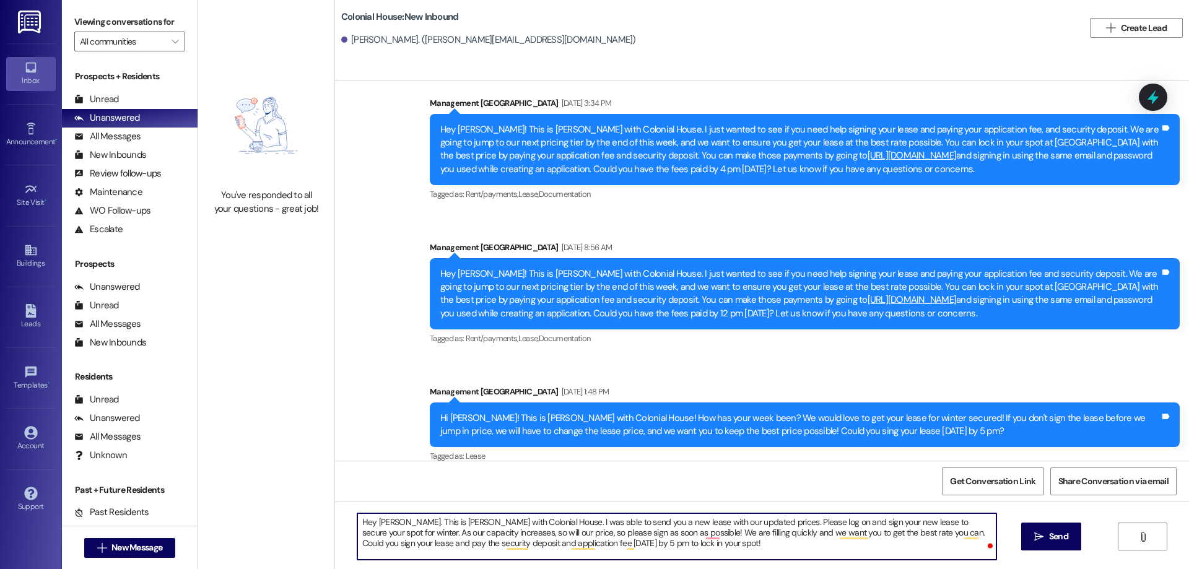
click at [337, 487] on div "Announcement, sent via SMS Management Colonial House May 19, 2023 at 6:43 PM Re…" at bounding box center [762, 365] width 854 height 569
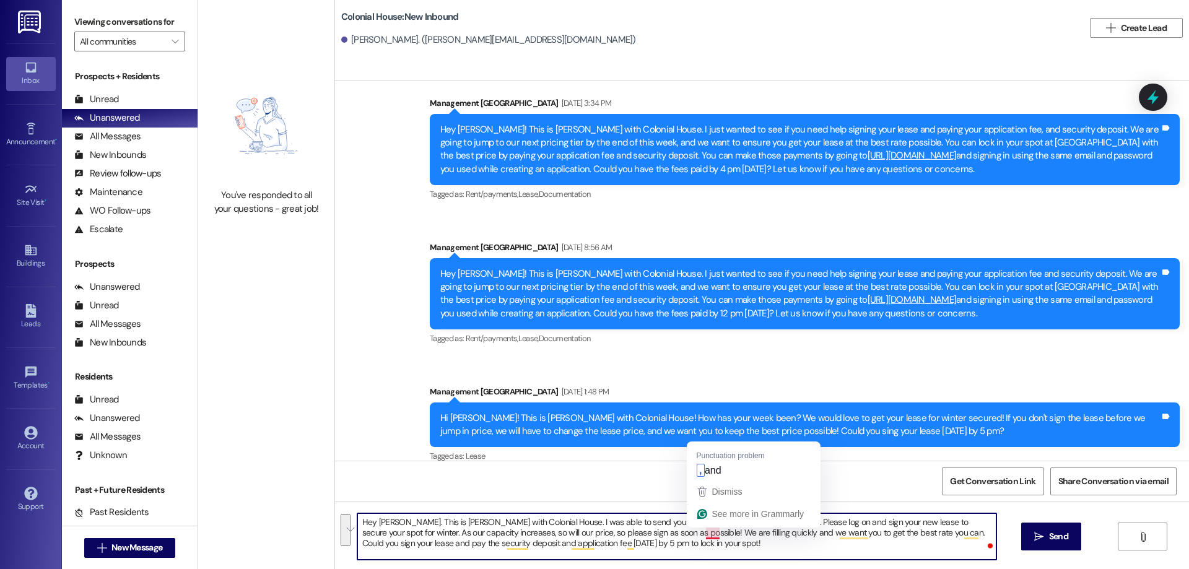
click at [701, 538] on textarea "Hey Ashley. This is Rachel with Colonial House. I was able to send you a new le…" at bounding box center [676, 537] width 639 height 46
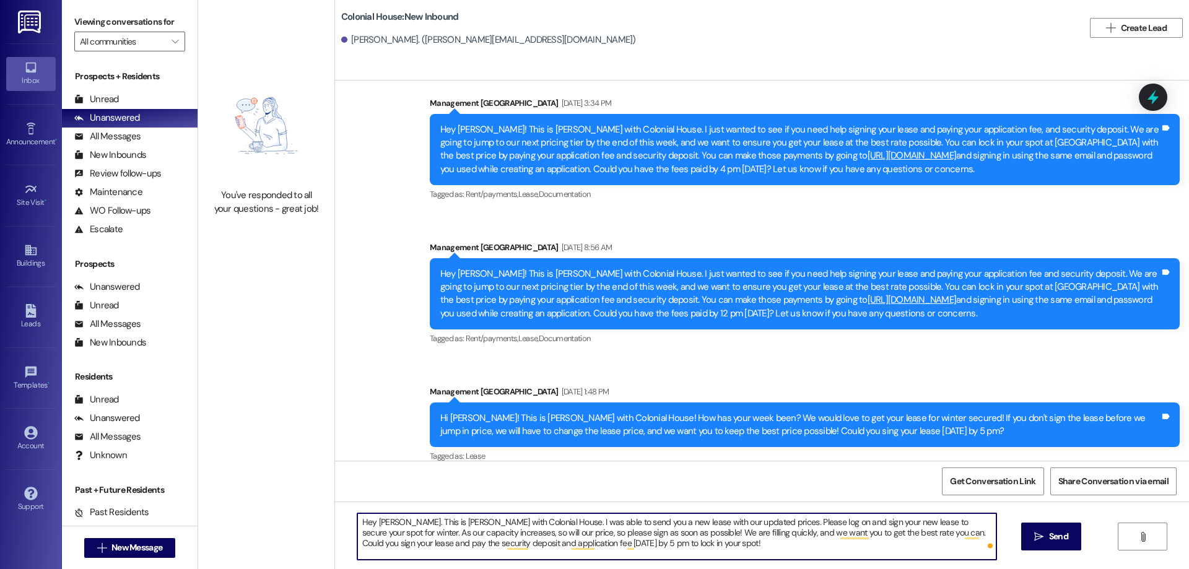
click at [704, 546] on textarea "Hey Ashley. This is Rachel with Colonial House. I was able to send you a new le…" at bounding box center [676, 537] width 639 height 46
drag, startPoint x: 693, startPoint y: 549, endPoint x: 265, endPoint y: 496, distance: 430.8
click at [265, 496] on div "You've responded to all your questions - great job! Colonial House: New Inbound…" at bounding box center [693, 284] width 991 height 569
click at [882, 535] on textarea "Hey Ashley. This is Rachel with Colonial House. I was able to send you a new le…" at bounding box center [676, 537] width 639 height 46
click at [863, 533] on textarea "Hey Ashley. This is Rachel with Colonial House. I was able to send you a new le…" at bounding box center [676, 537] width 639 height 46
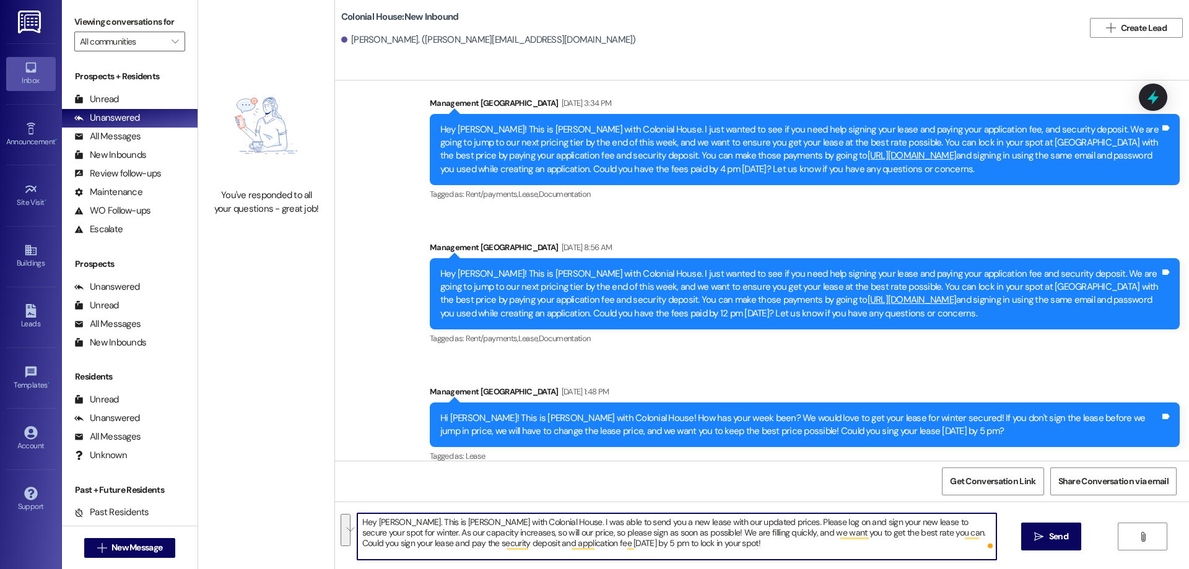
drag, startPoint x: 685, startPoint y: 545, endPoint x: 297, endPoint y: 503, distance: 389.5
click at [297, 503] on div "You've responded to all your questions - great job! Colonial House: New Inbound…" at bounding box center [693, 284] width 991 height 569
click at [887, 545] on textarea "Hey Ashley. This is Rachel with Colonial House. I was able to send you a new le…" at bounding box center [676, 537] width 639 height 46
type textarea "Hey Ashley. This is Rachel with Colonial House. I was able to send you a new le…"
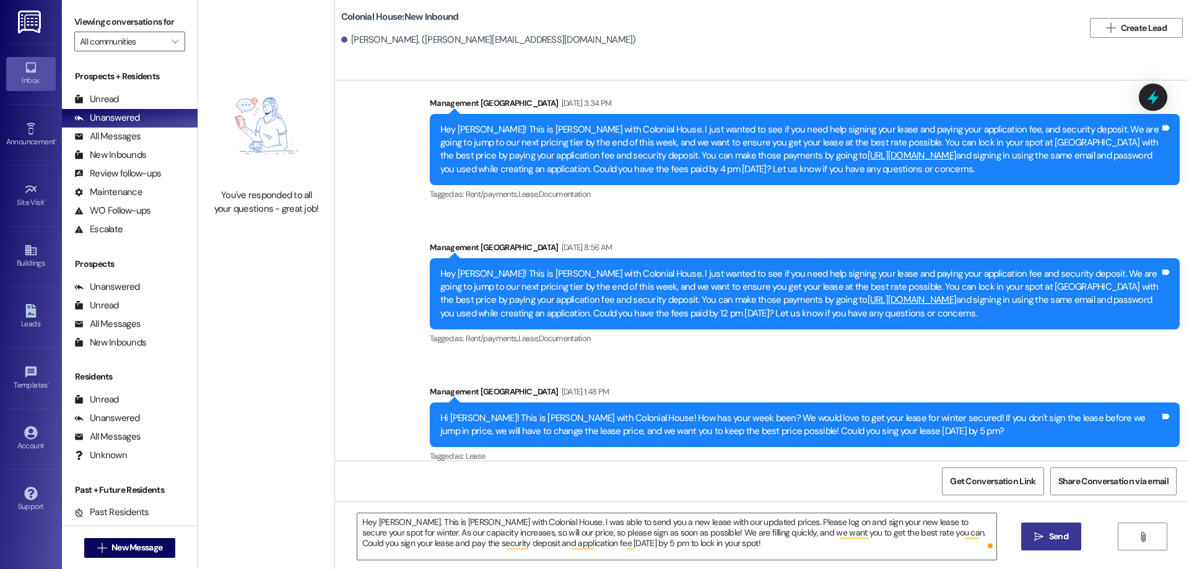
click at [1040, 541] on icon "" at bounding box center [1039, 537] width 9 height 10
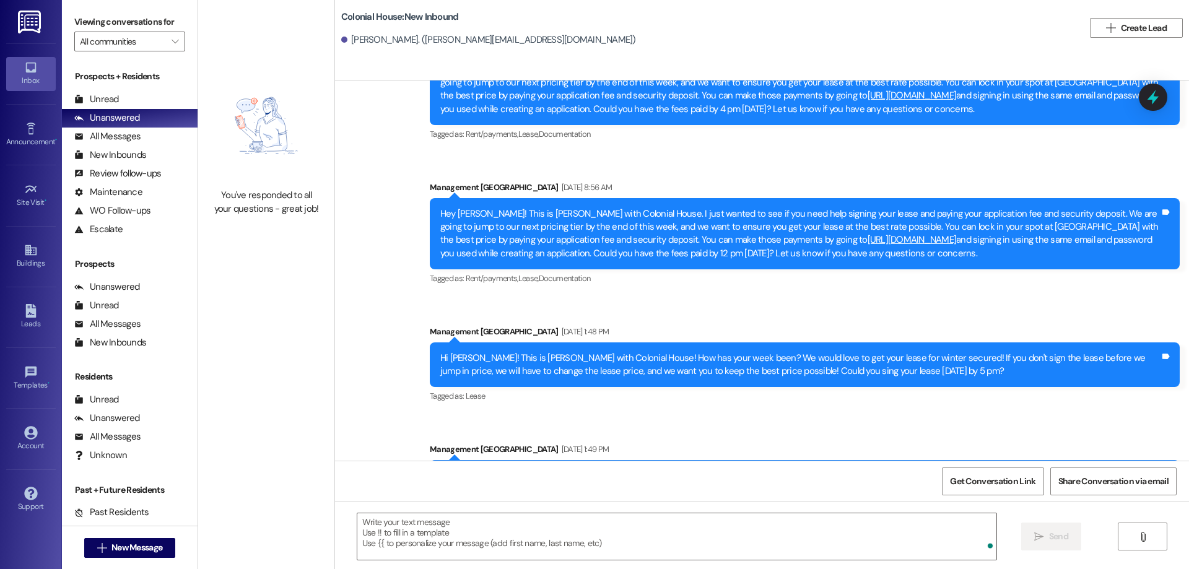
scroll to position [20770, 0]
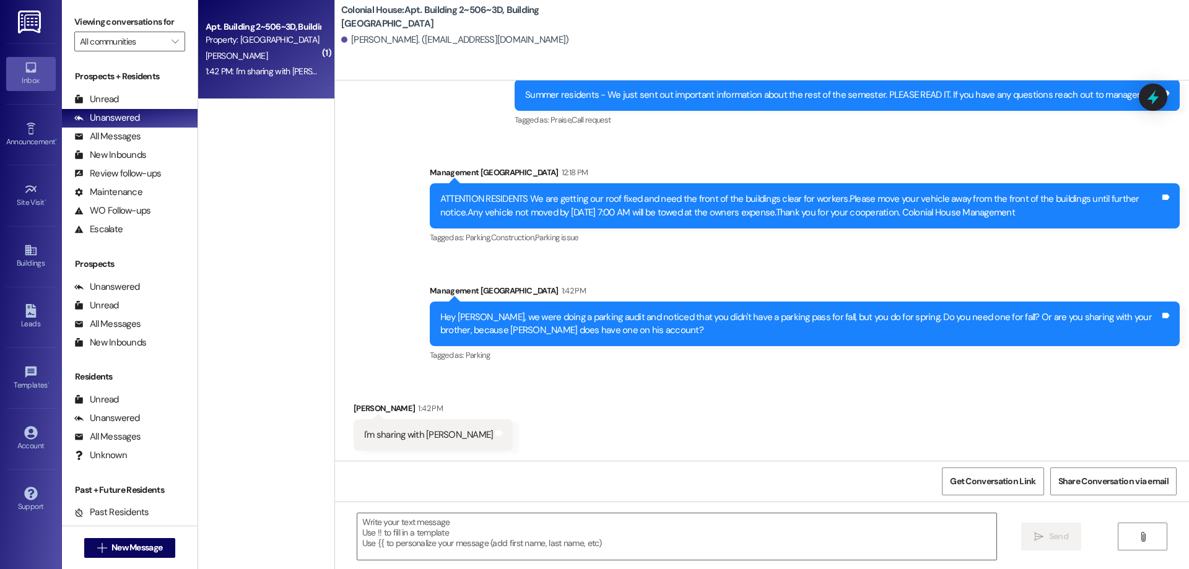
scroll to position [16698, 0]
click at [583, 557] on textarea at bounding box center [676, 537] width 639 height 46
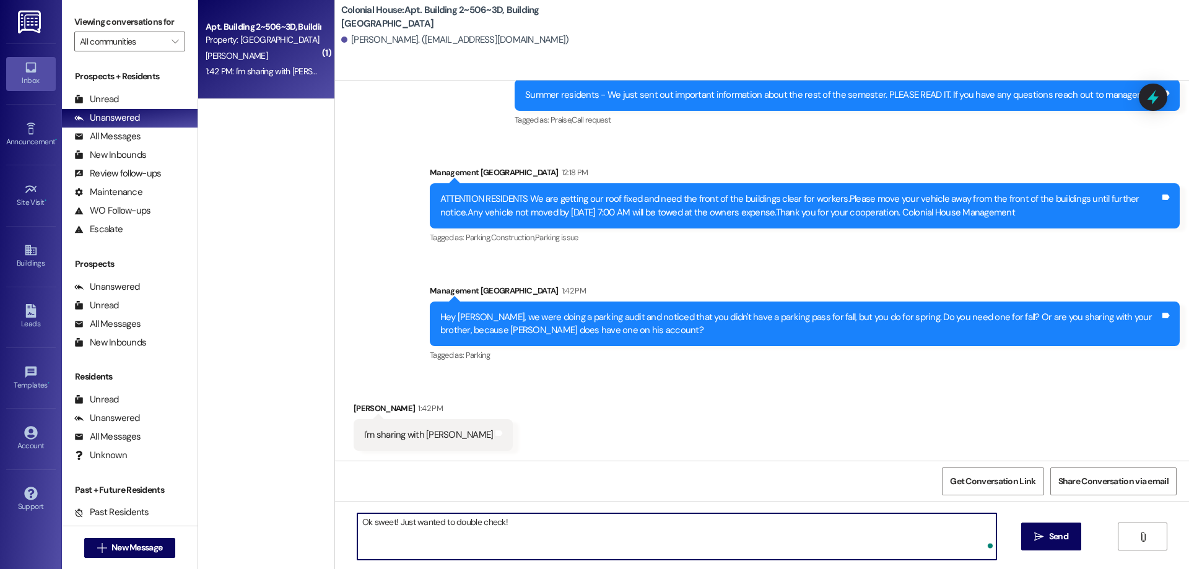
type textarea "Ok sweet! Just wanted to double check!"
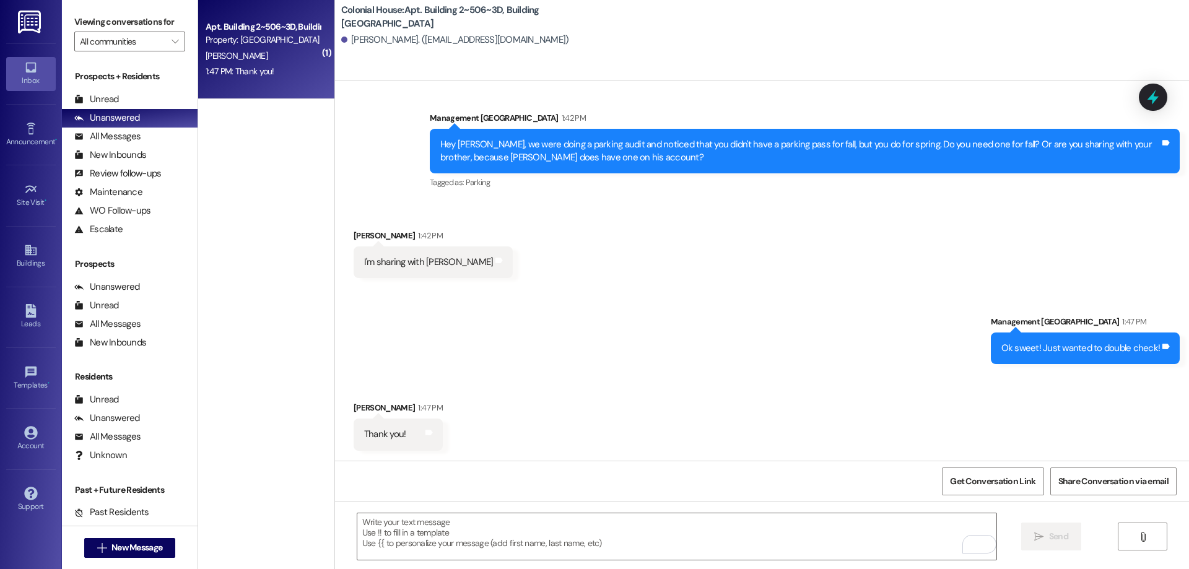
scroll to position [16871, 0]
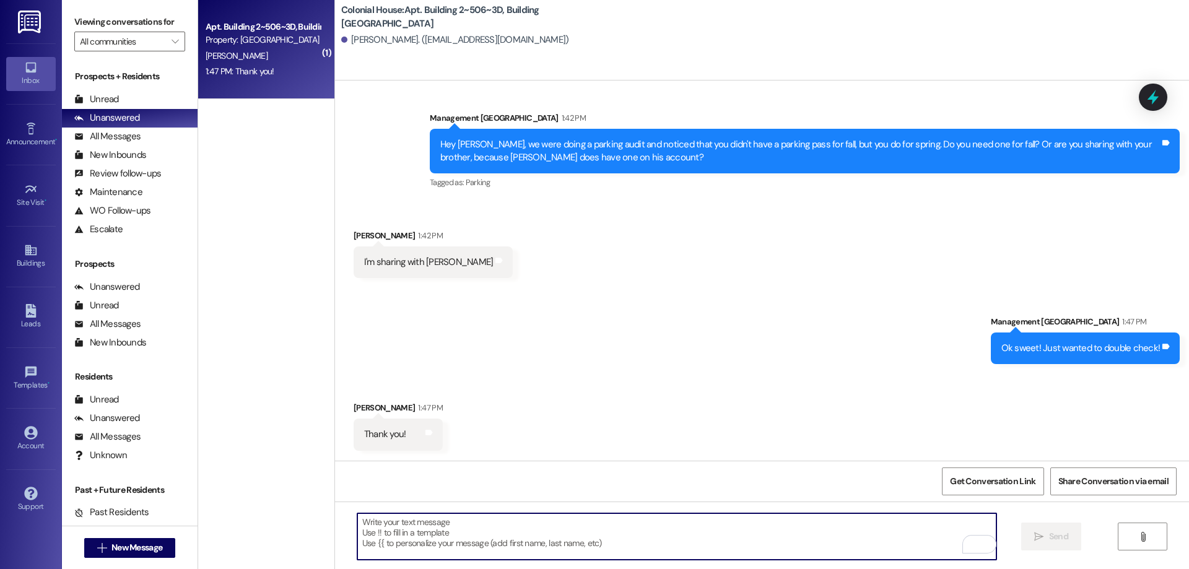
click at [732, 536] on textarea "To enrich screen reader interactions, please activate Accessibility in Grammarl…" at bounding box center [676, 537] width 639 height 46
type textarea "No problem!"
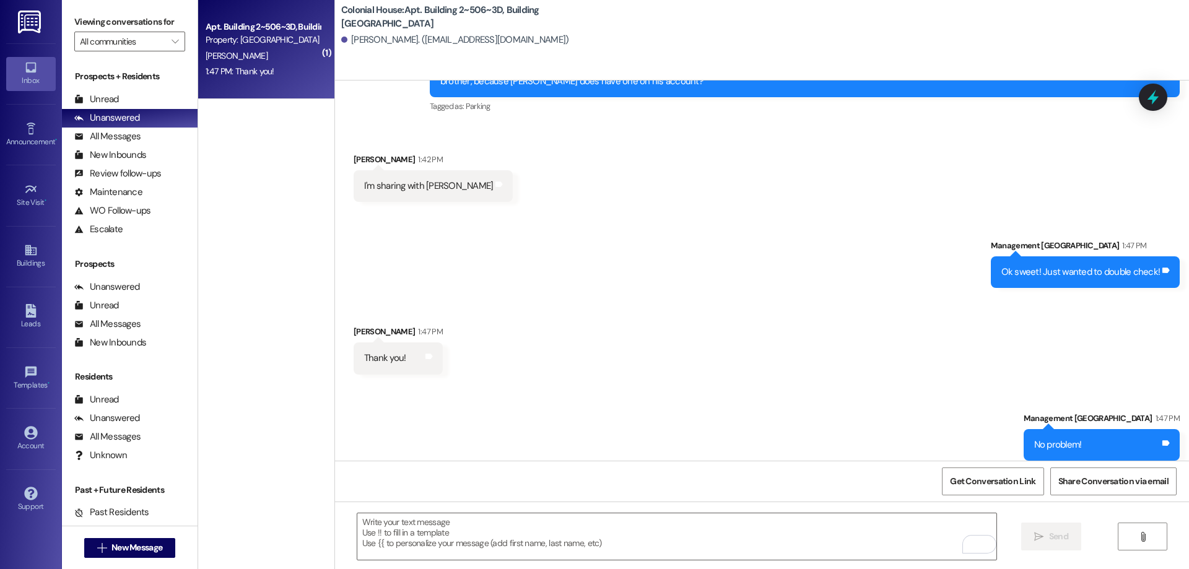
scroll to position [16957, 0]
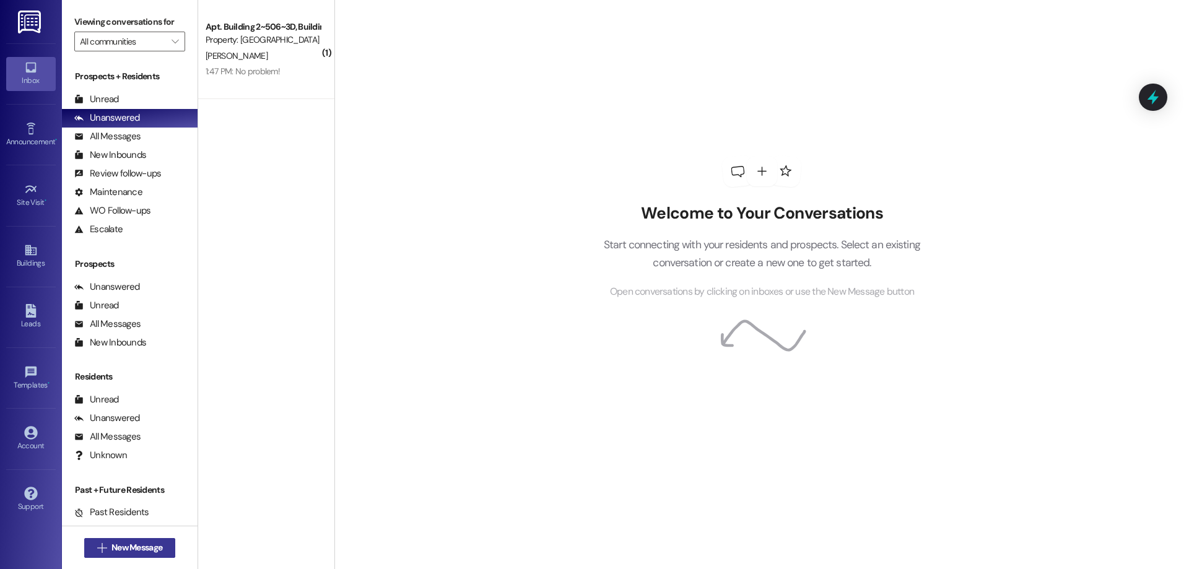
click at [112, 550] on span "New Message" at bounding box center [137, 547] width 51 height 13
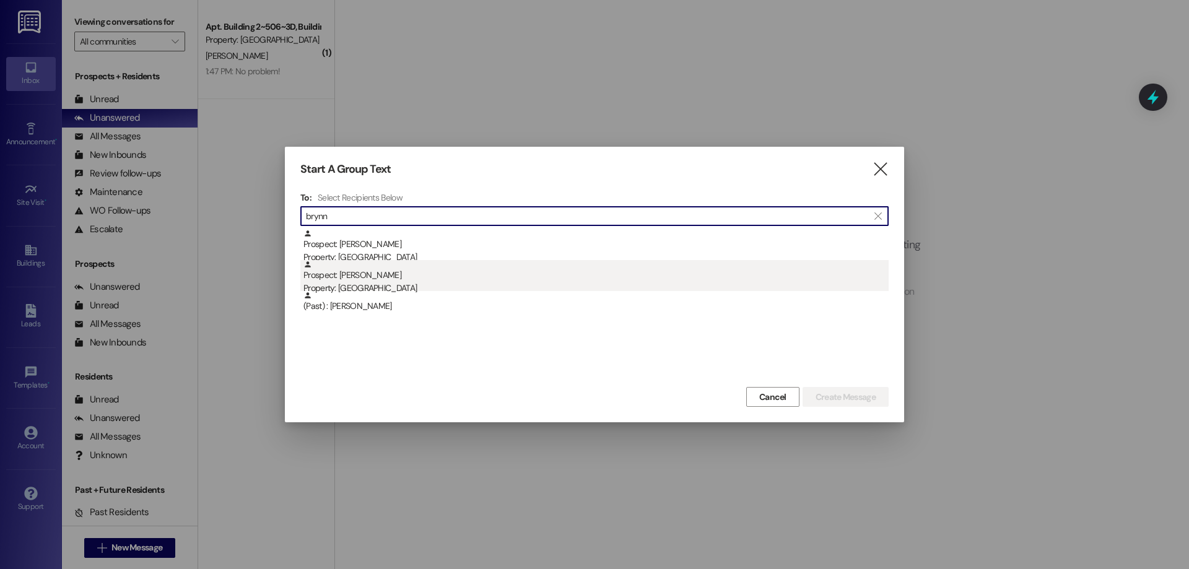
type input "brynn"
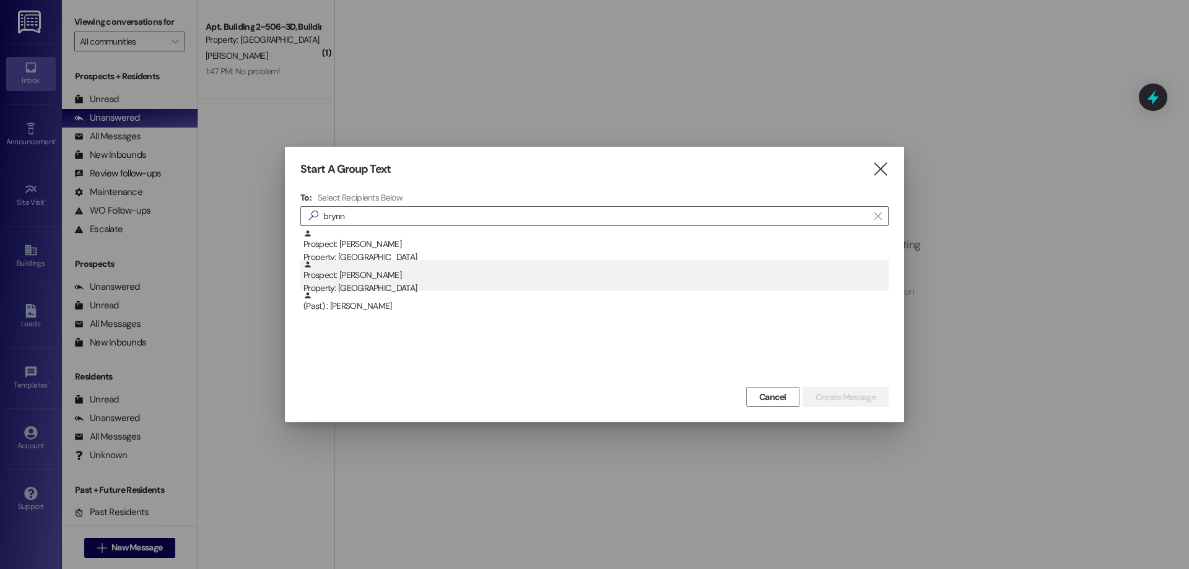
click at [399, 276] on div "Prospect: Brynn Keeler Property: Colonial House" at bounding box center [596, 277] width 585 height 35
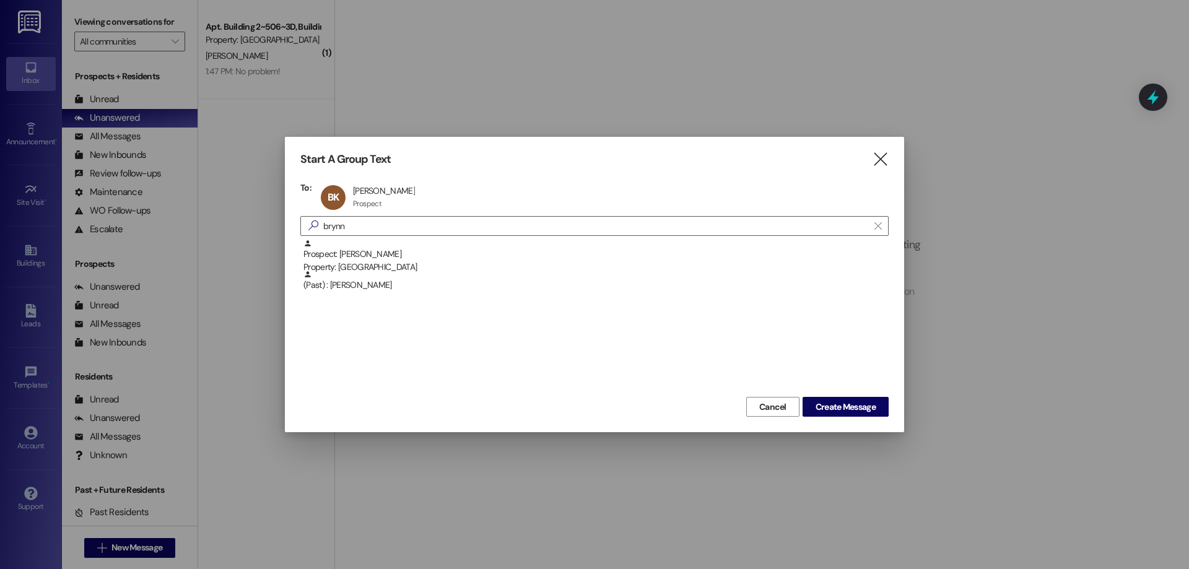
click at [852, 420] on div "Start A Group Text  To: BK Brynn Keeler Brynn Keeler Prospect Prospect click t…" at bounding box center [595, 285] width 620 height 296
click at [843, 411] on span "Create Message" at bounding box center [846, 407] width 60 height 13
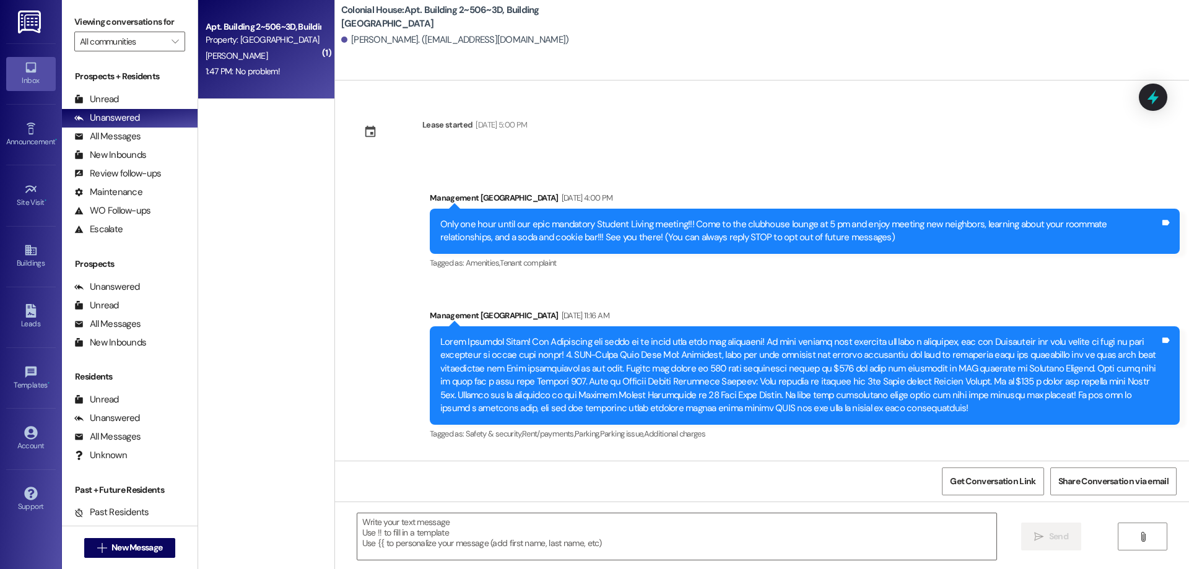
scroll to position [16957, 0]
